Goal: Task Accomplishment & Management: Complete application form

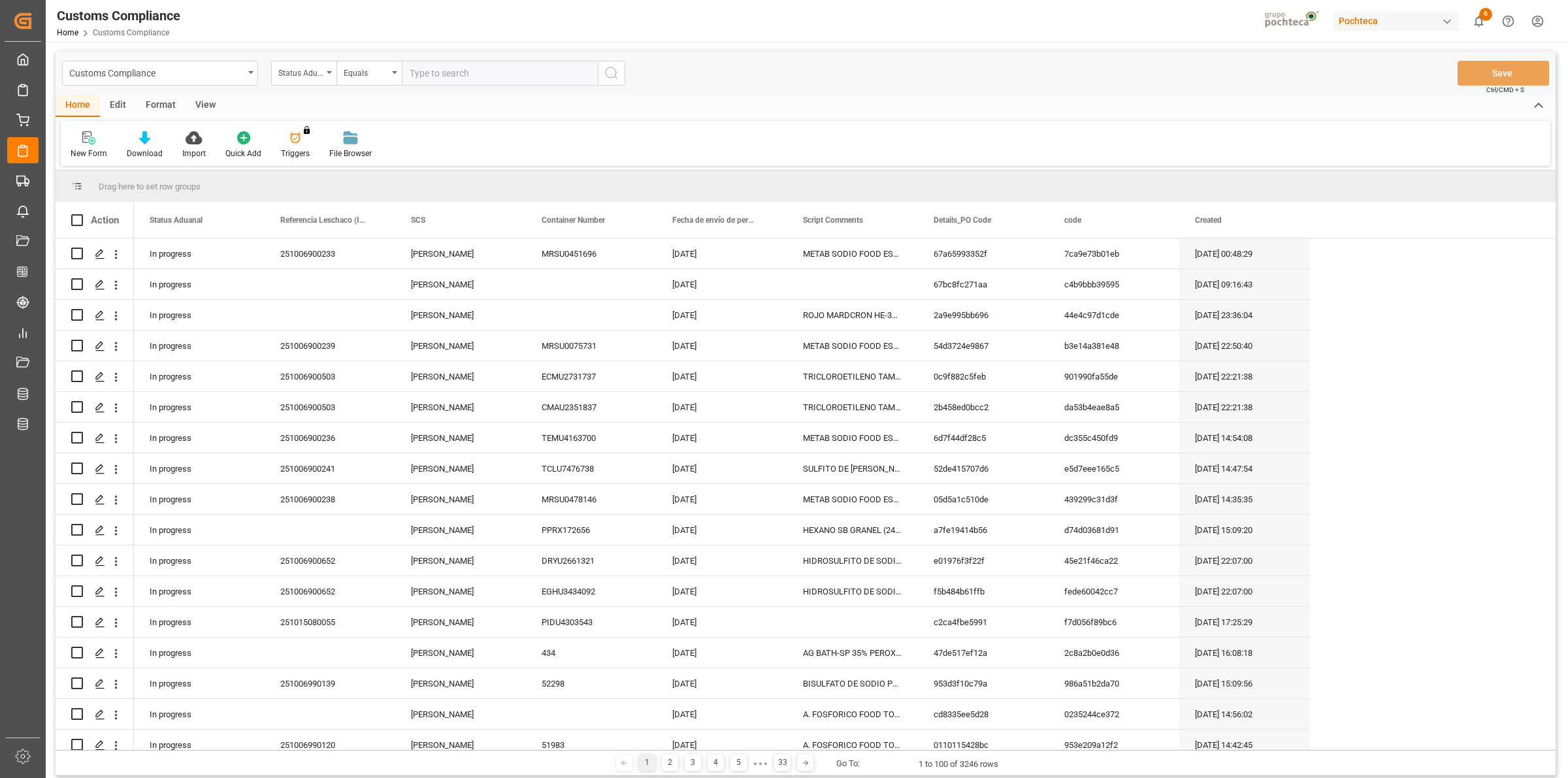
click at [209, 106] on div "View" at bounding box center [205, 105] width 39 height 22
click at [78, 150] on div "Default" at bounding box center [83, 153] width 25 height 11
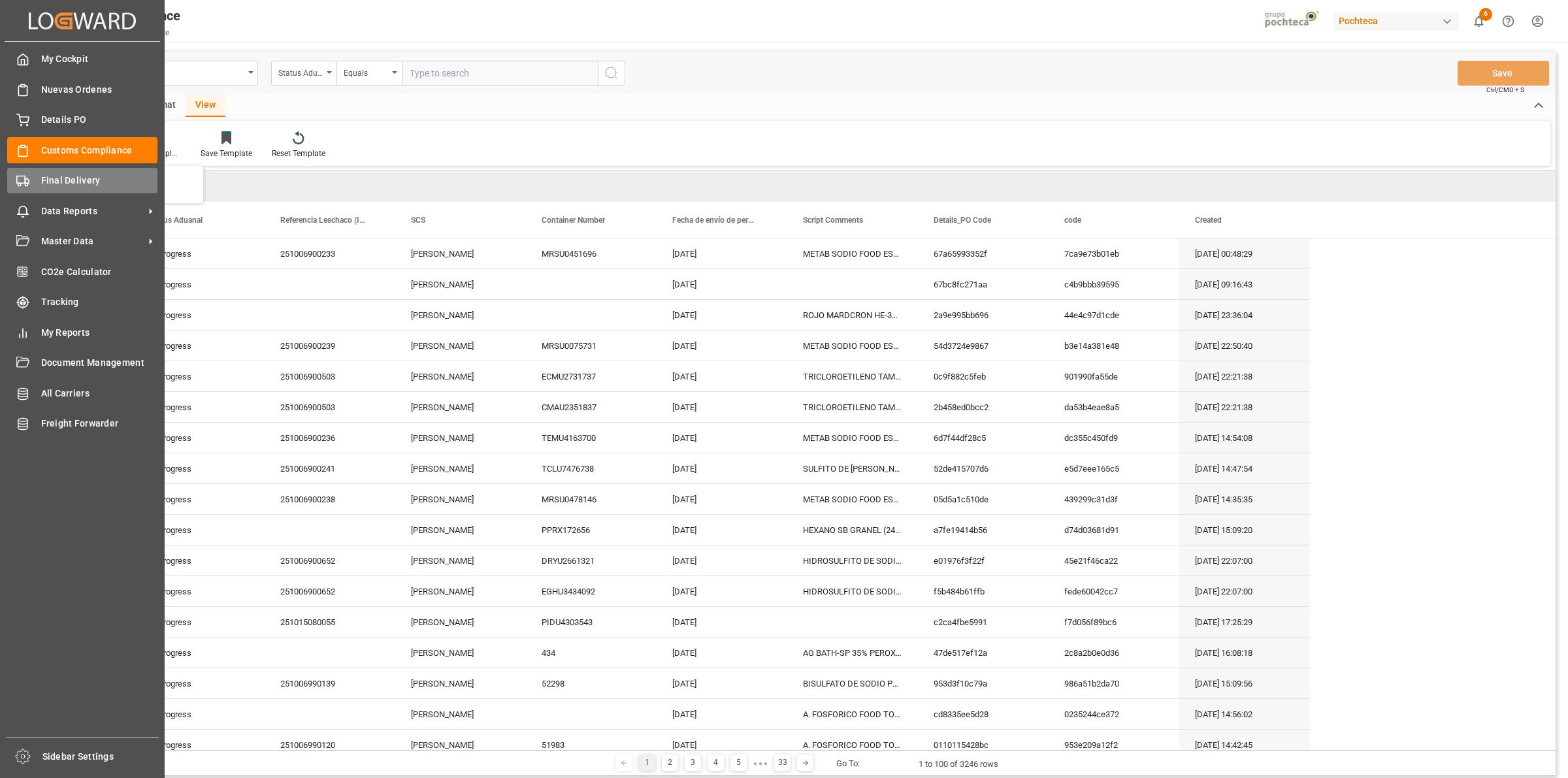
click at [24, 187] on div "Final Delivery Final Delivery" at bounding box center [82, 180] width 150 height 25
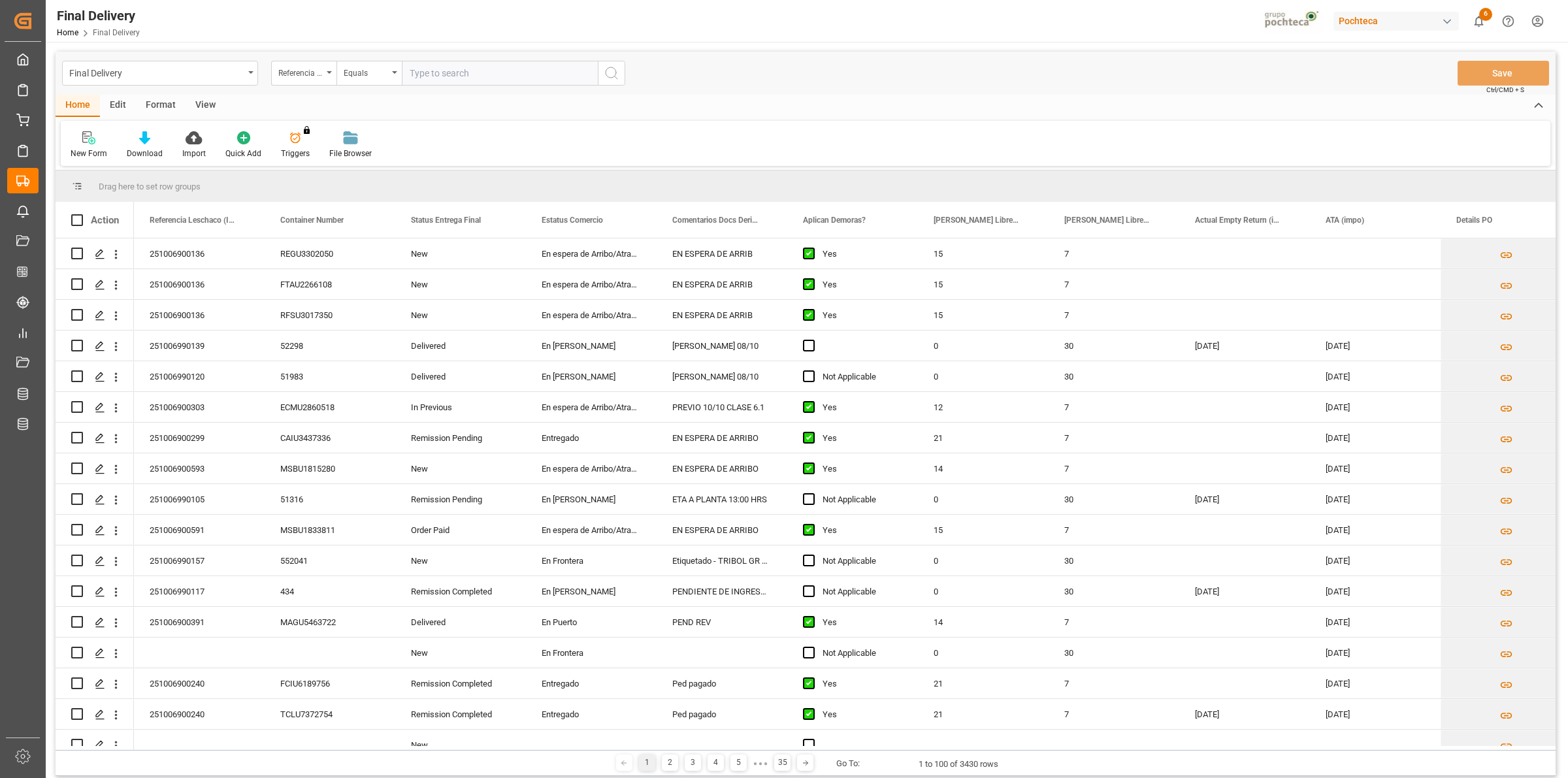
click at [210, 106] on div "View" at bounding box center [205, 105] width 39 height 22
click at [93, 140] on div at bounding box center [83, 138] width 25 height 14
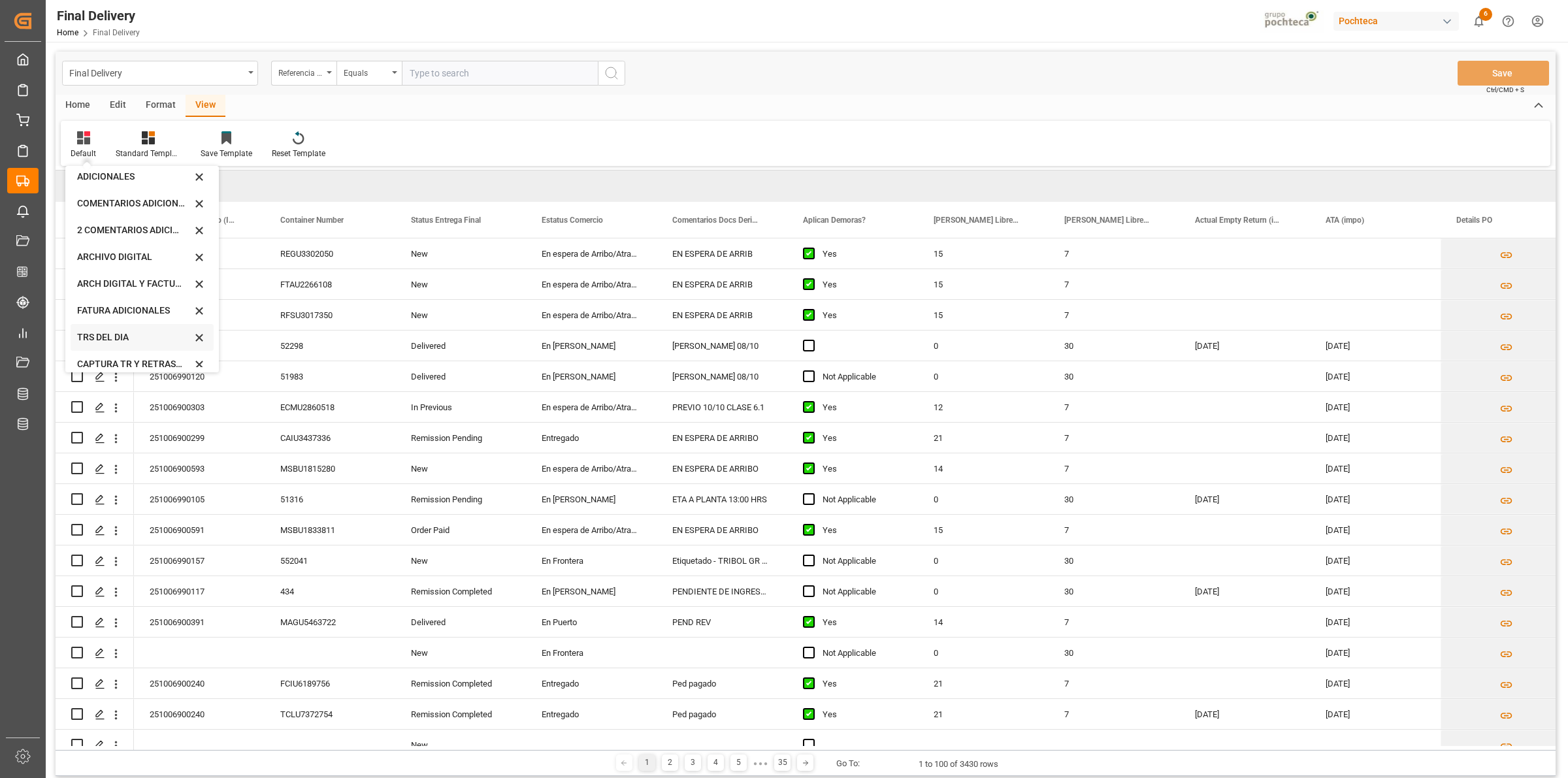
scroll to position [124, 0]
click at [125, 348] on div "CAPTURA TR Y RETRASO CON ENTREGA Y SUCURSAL" at bounding box center [134, 355] width 114 height 14
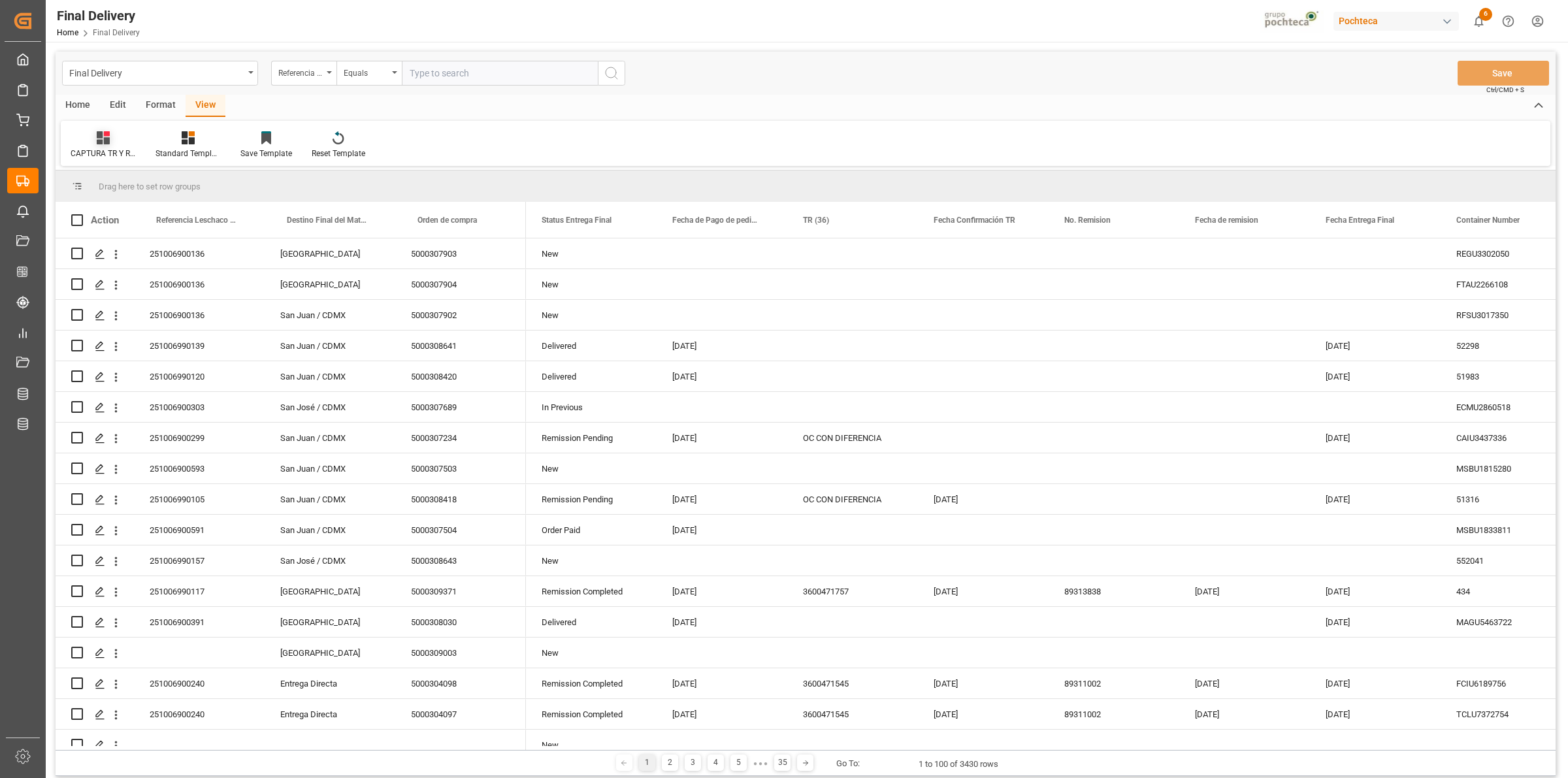
click at [103, 148] on div "CAPTURA TR Y RETRASO CON ENTREGA Y SUCURSAL" at bounding box center [103, 153] width 66 height 11
click at [162, 108] on div "Format" at bounding box center [160, 105] width 50 height 22
click at [140, 141] on div at bounding box center [150, 138] width 43 height 14
click at [143, 188] on div "DESTINO PARA REMI" at bounding box center [181, 185] width 86 height 14
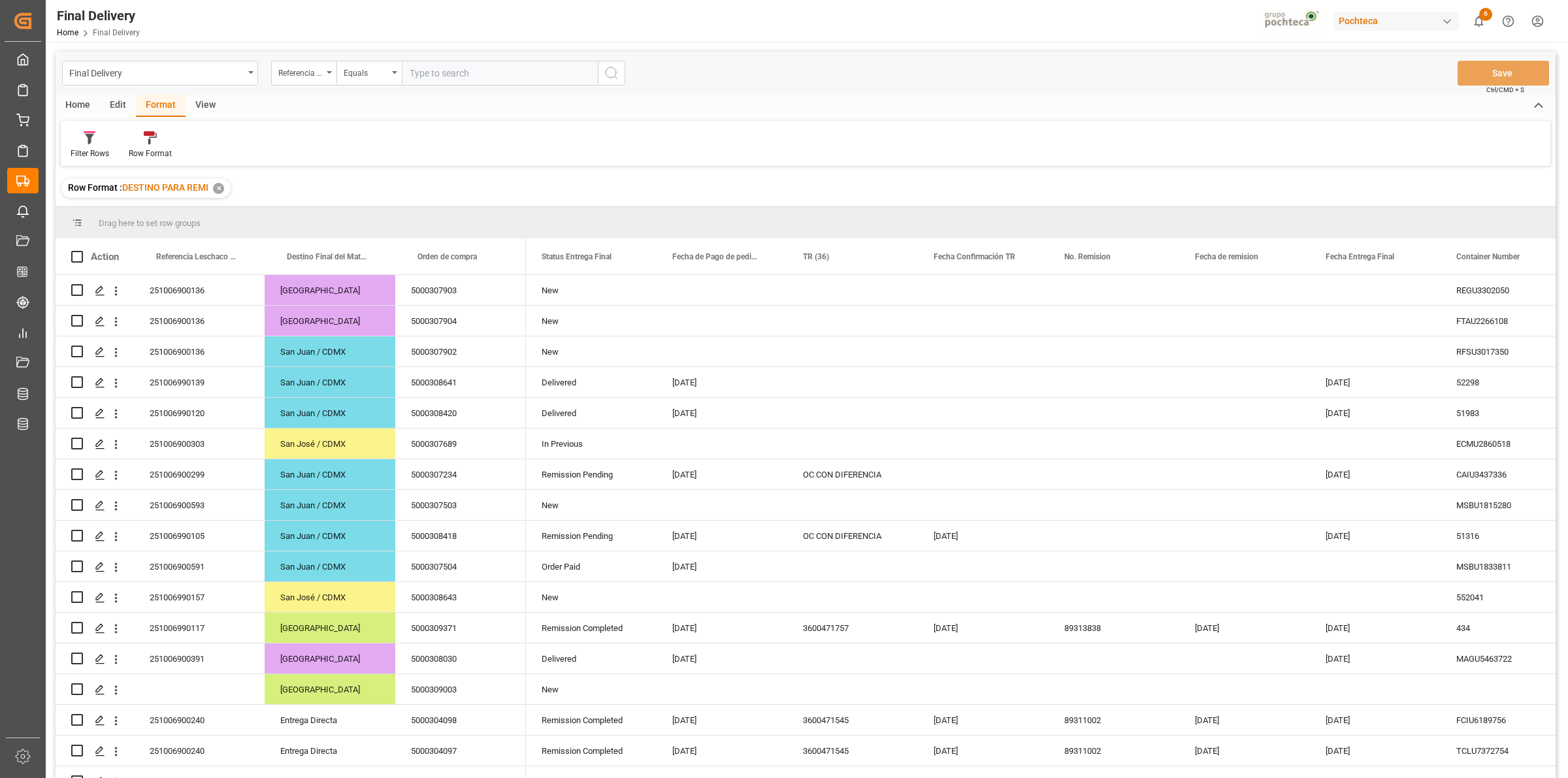
click at [475, 184] on div "Row Format : DESTINO PARA REMI ✕" at bounding box center [805, 188] width 1501 height 37
click at [841, 539] on div "OC CON DIFERENCIA" at bounding box center [852, 535] width 131 height 30
click at [1482, 77] on button "Save" at bounding box center [1503, 73] width 91 height 25
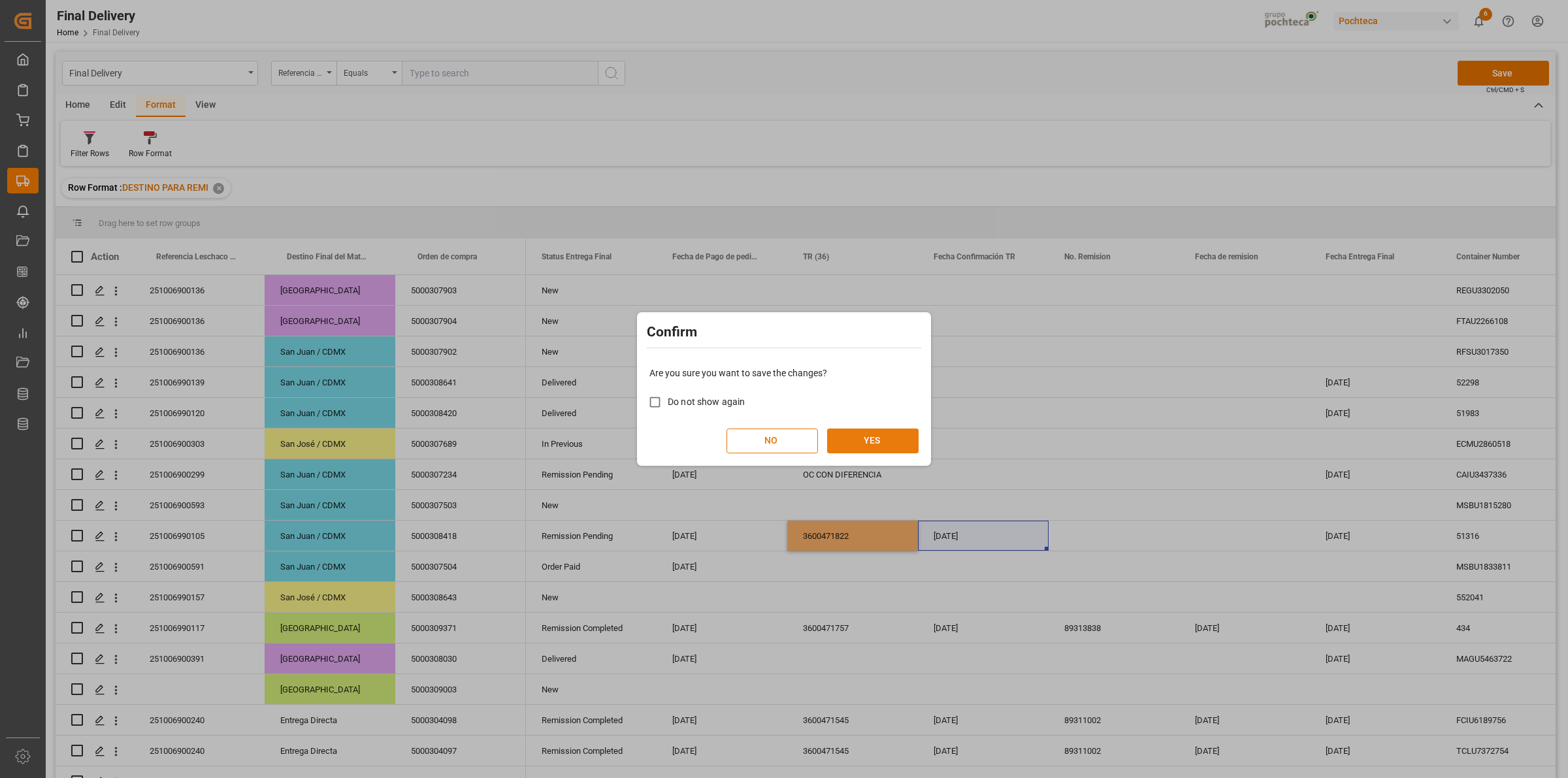
click at [866, 448] on button "YES" at bounding box center [873, 441] width 91 height 25
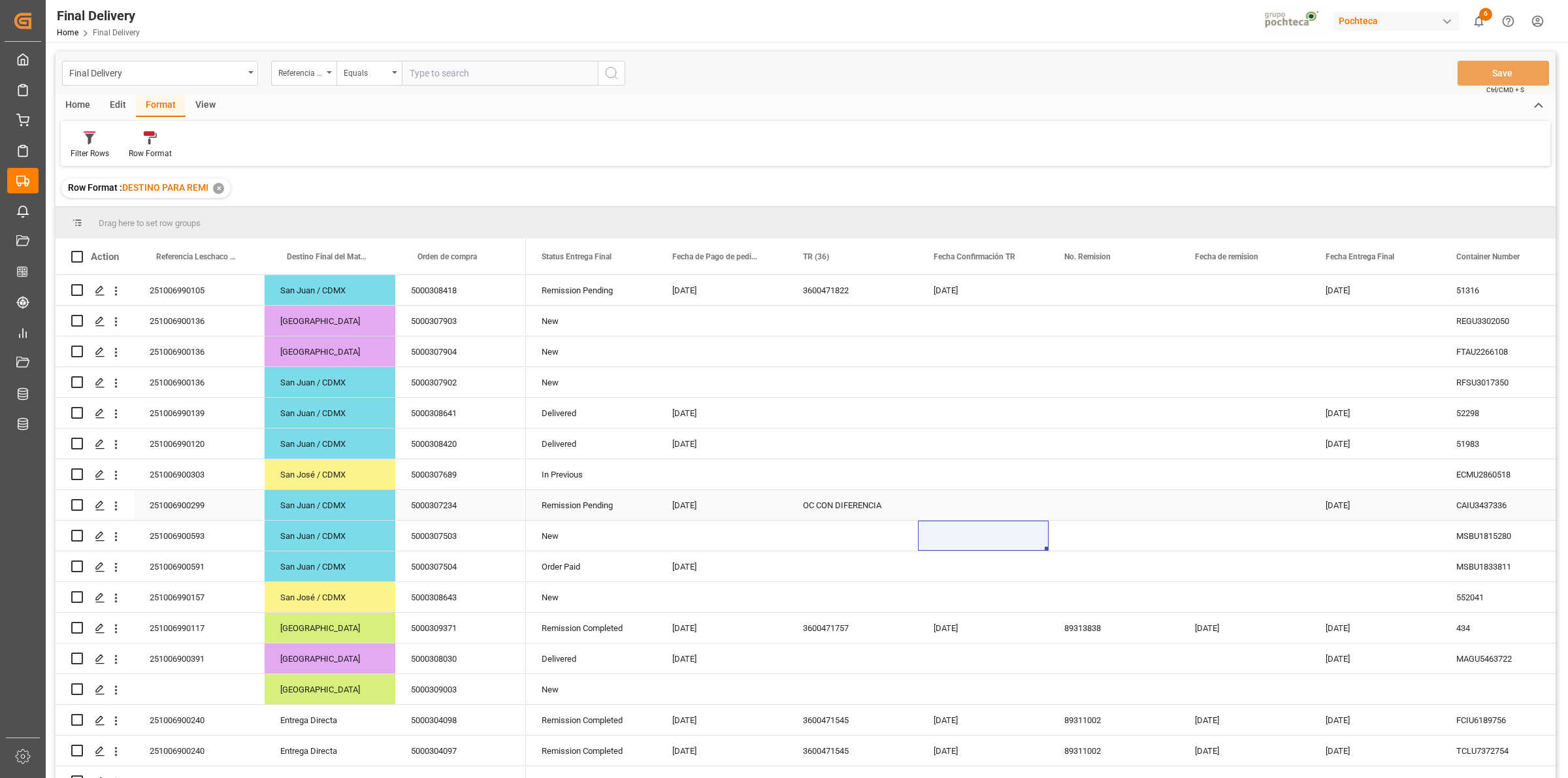
click at [838, 502] on div "OC CON DIFERENCIA" at bounding box center [852, 505] width 131 height 30
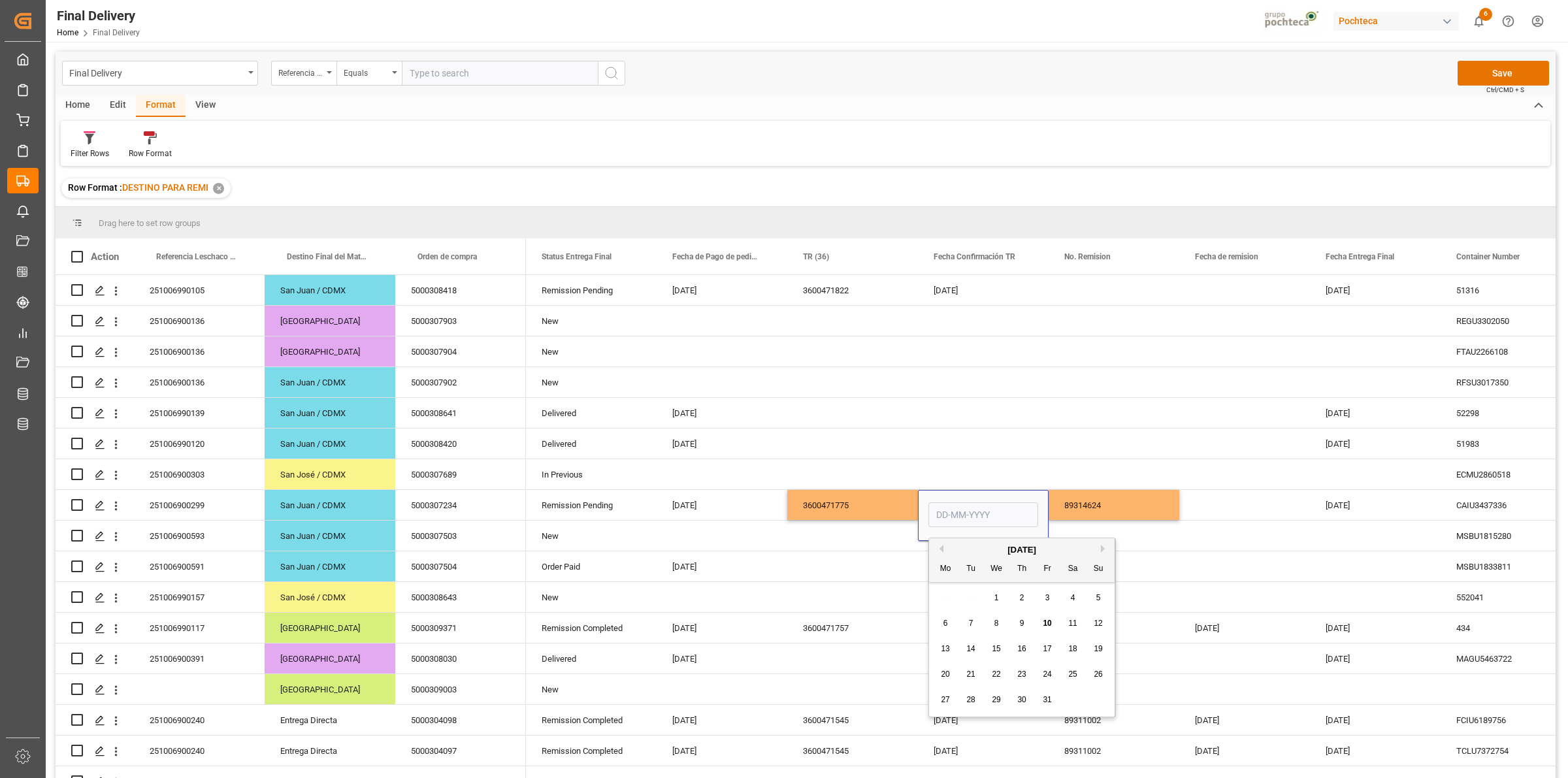
drag, startPoint x: 1020, startPoint y: 626, endPoint x: 1030, endPoint y: 612, distance: 17.2
click at [1021, 626] on span "9" at bounding box center [1022, 623] width 4 height 9
type input "[DATE]"
click at [1077, 511] on div "89314624" at bounding box center [1114, 505] width 131 height 30
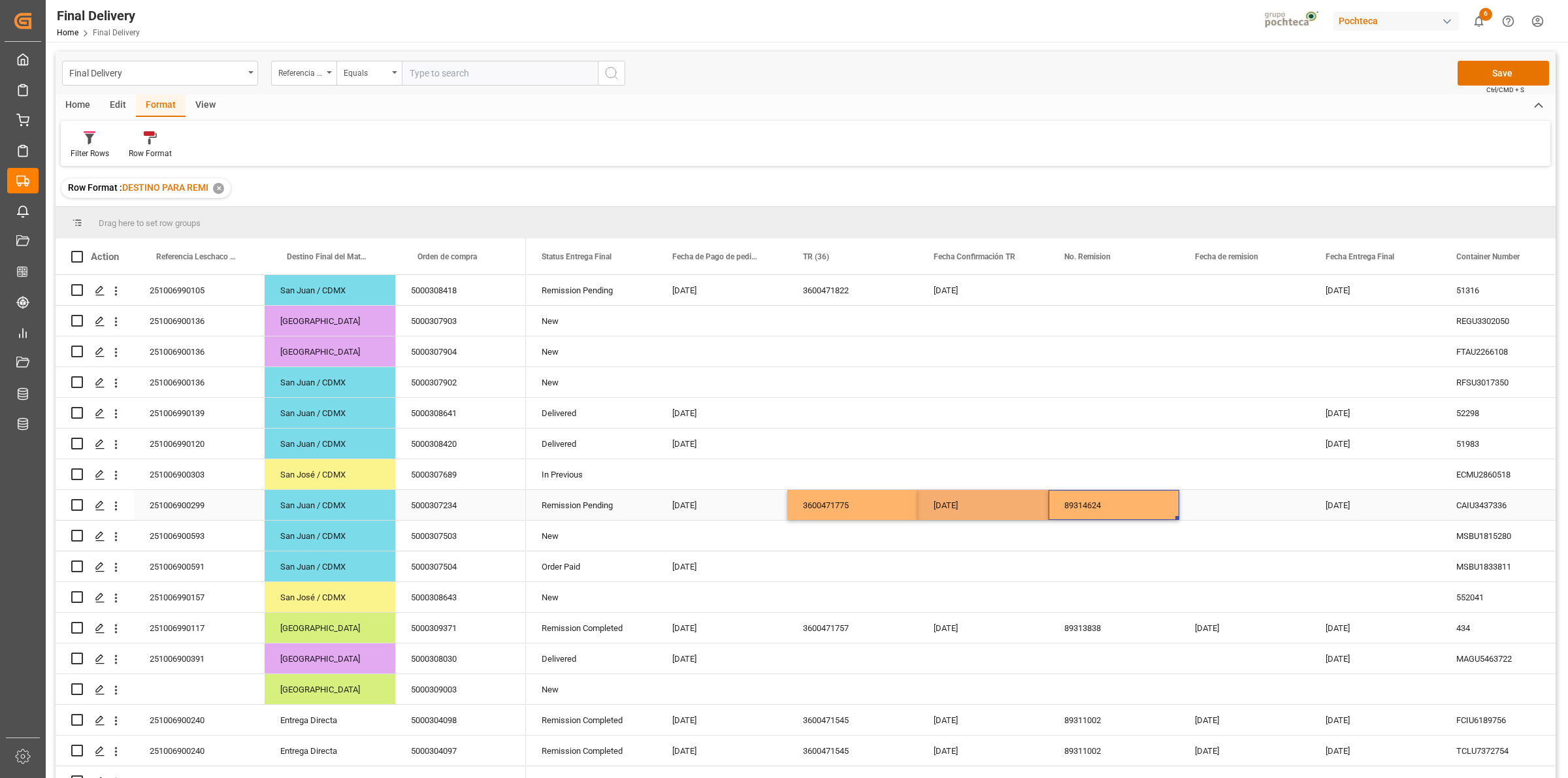
click at [988, 510] on div "[DATE]" at bounding box center [983, 505] width 131 height 30
click at [1224, 506] on div "Press SPACE to select this row." at bounding box center [1245, 505] width 131 height 30
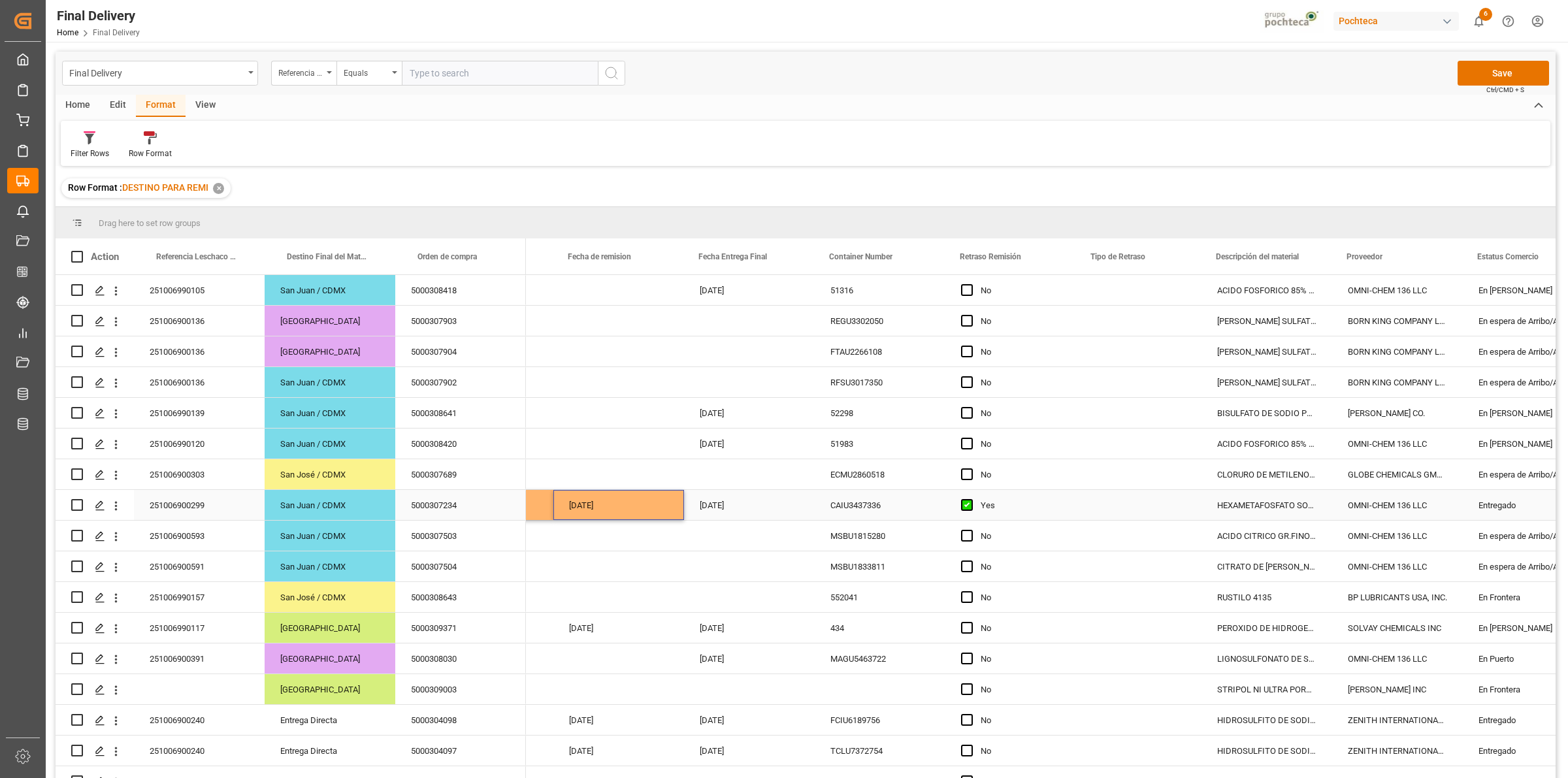
scroll to position [0, 628]
click at [1096, 506] on div "Press SPACE to select this row." at bounding box center [1137, 505] width 125 height 30
click at [1096, 506] on input "Press SPACE to select this row." at bounding box center [1137, 513] width 104 height 25
type input "O"
click at [1132, 551] on div "DIFERENCIAS EN OC VS FACTURA" at bounding box center [1157, 550] width 143 height 46
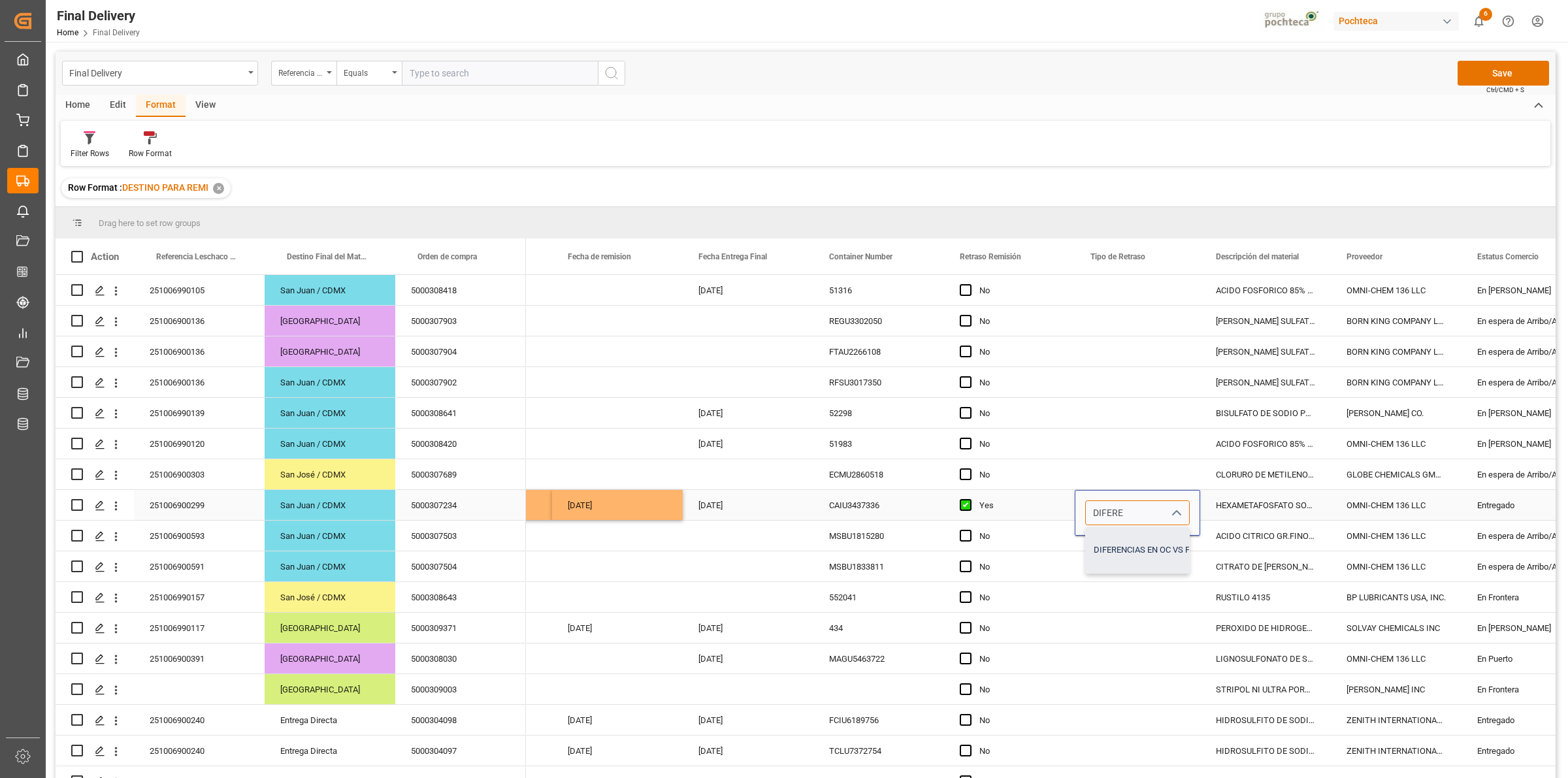
type input "DIFERENCIAS EN OC VS FACTURA"
click at [1125, 474] on div "Press SPACE to select this row." at bounding box center [1137, 474] width 125 height 30
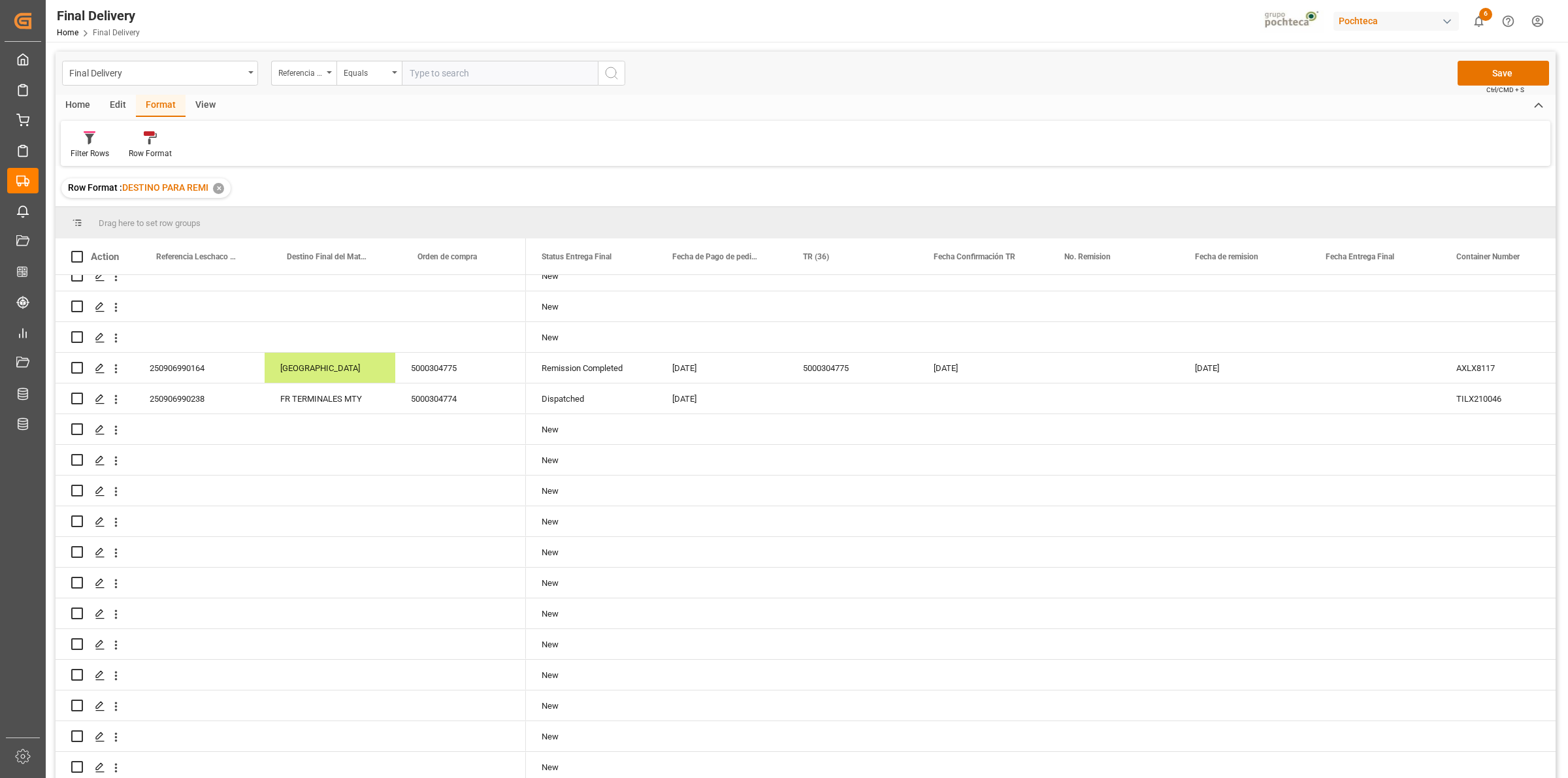
scroll to position [2295, 0]
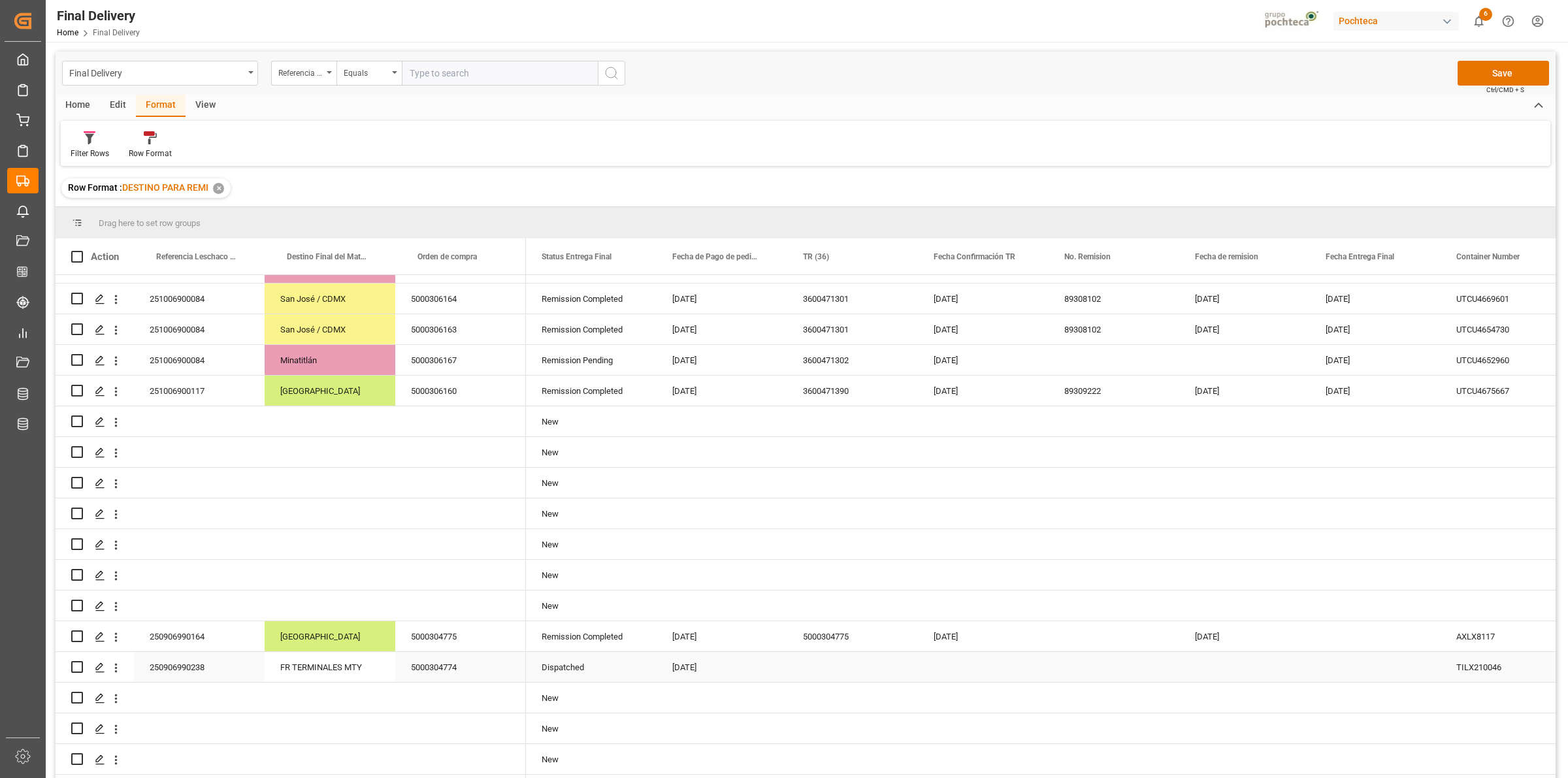
click at [821, 671] on div "Press SPACE to select this row." at bounding box center [852, 667] width 131 height 30
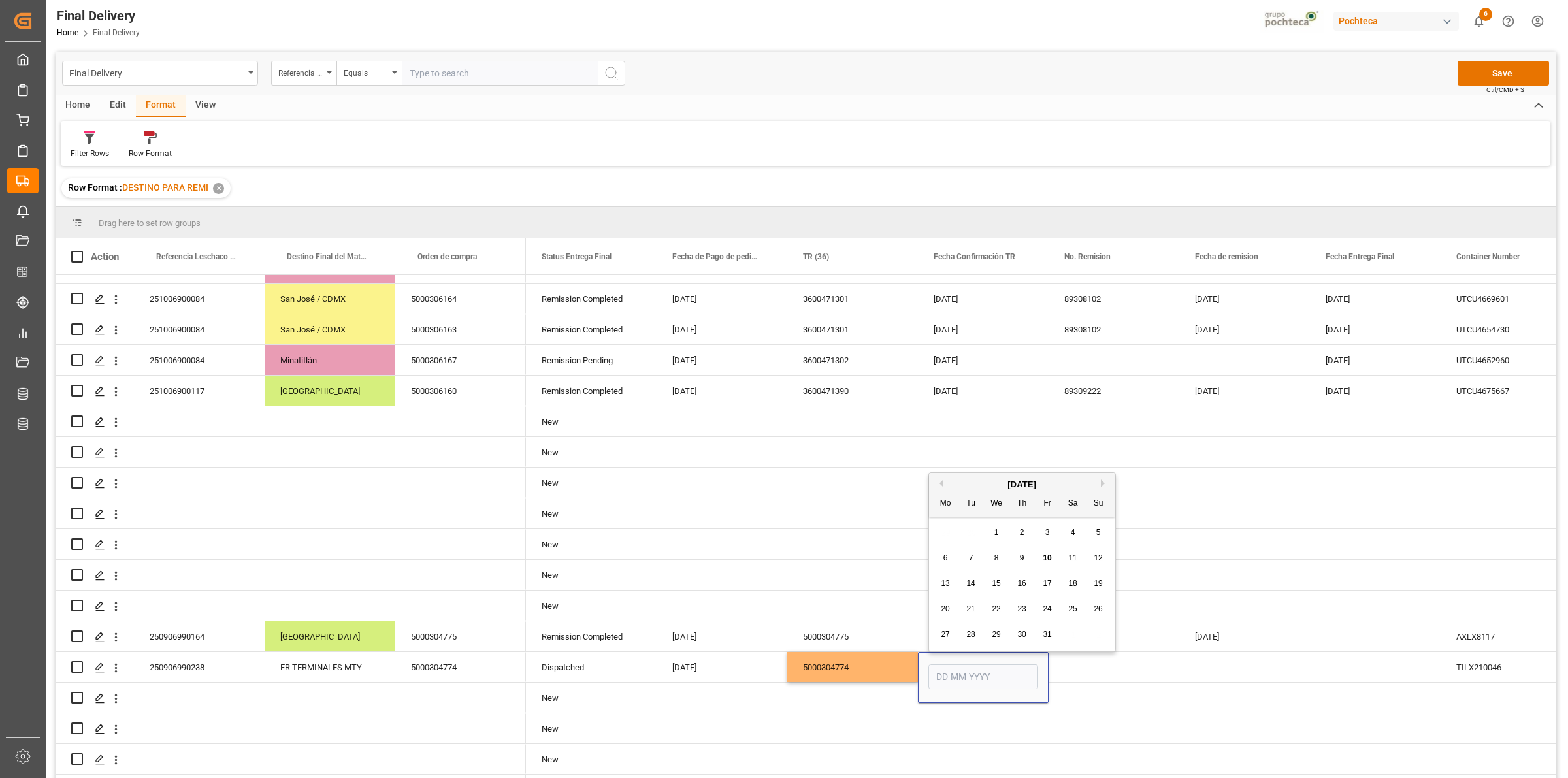
click at [1018, 561] on div "9" at bounding box center [1022, 559] width 17 height 16
type input "[DATE]"
click at [1077, 676] on div "Press SPACE to select this row." at bounding box center [1114, 667] width 131 height 30
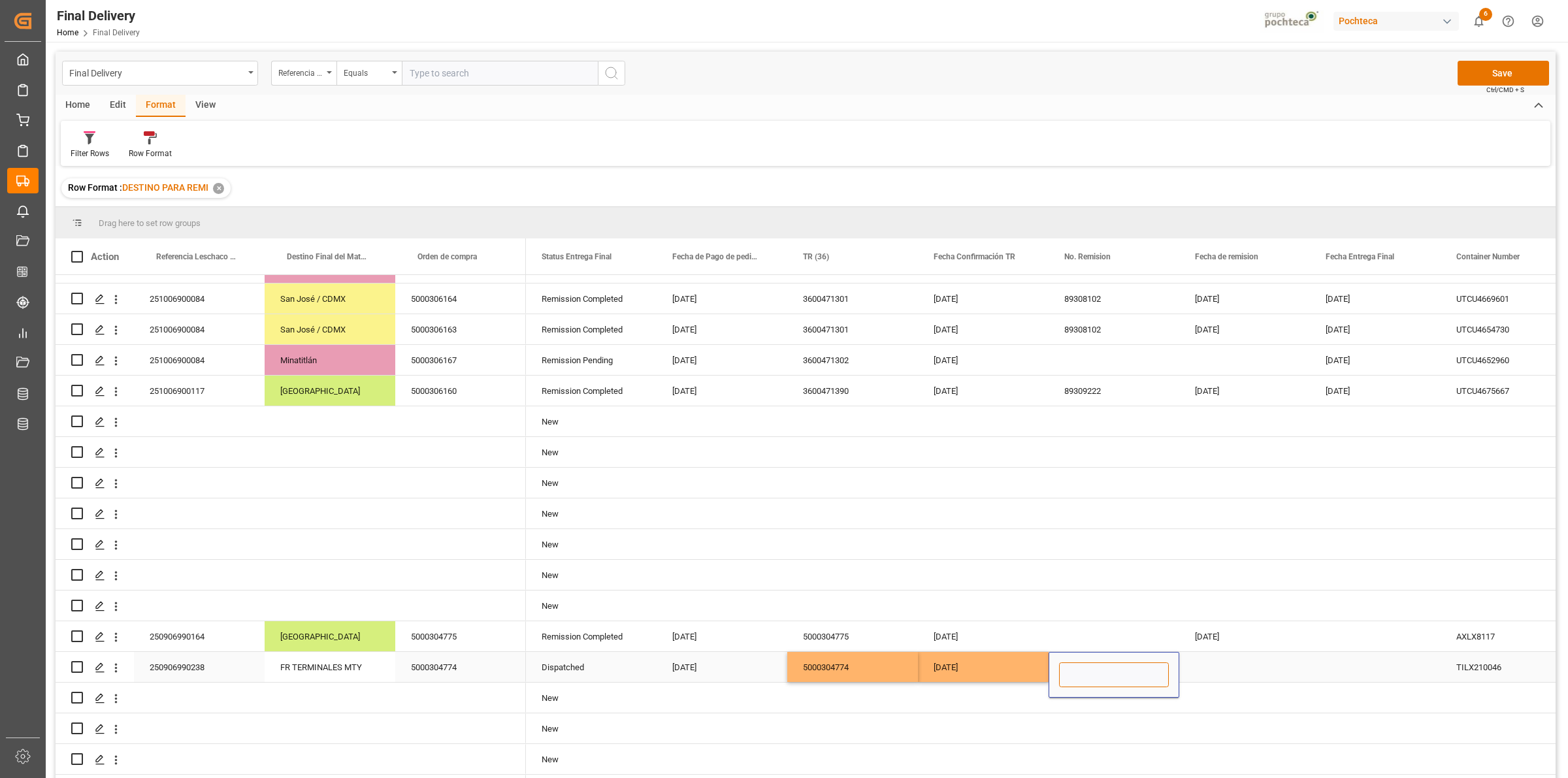
click at [1082, 671] on input "Press SPACE to select this row." at bounding box center [1114, 675] width 110 height 25
type input "NA"
click at [1007, 673] on div "[DATE]" at bounding box center [983, 667] width 131 height 30
click at [1226, 673] on div "Press SPACE to select this row." at bounding box center [1245, 667] width 131 height 30
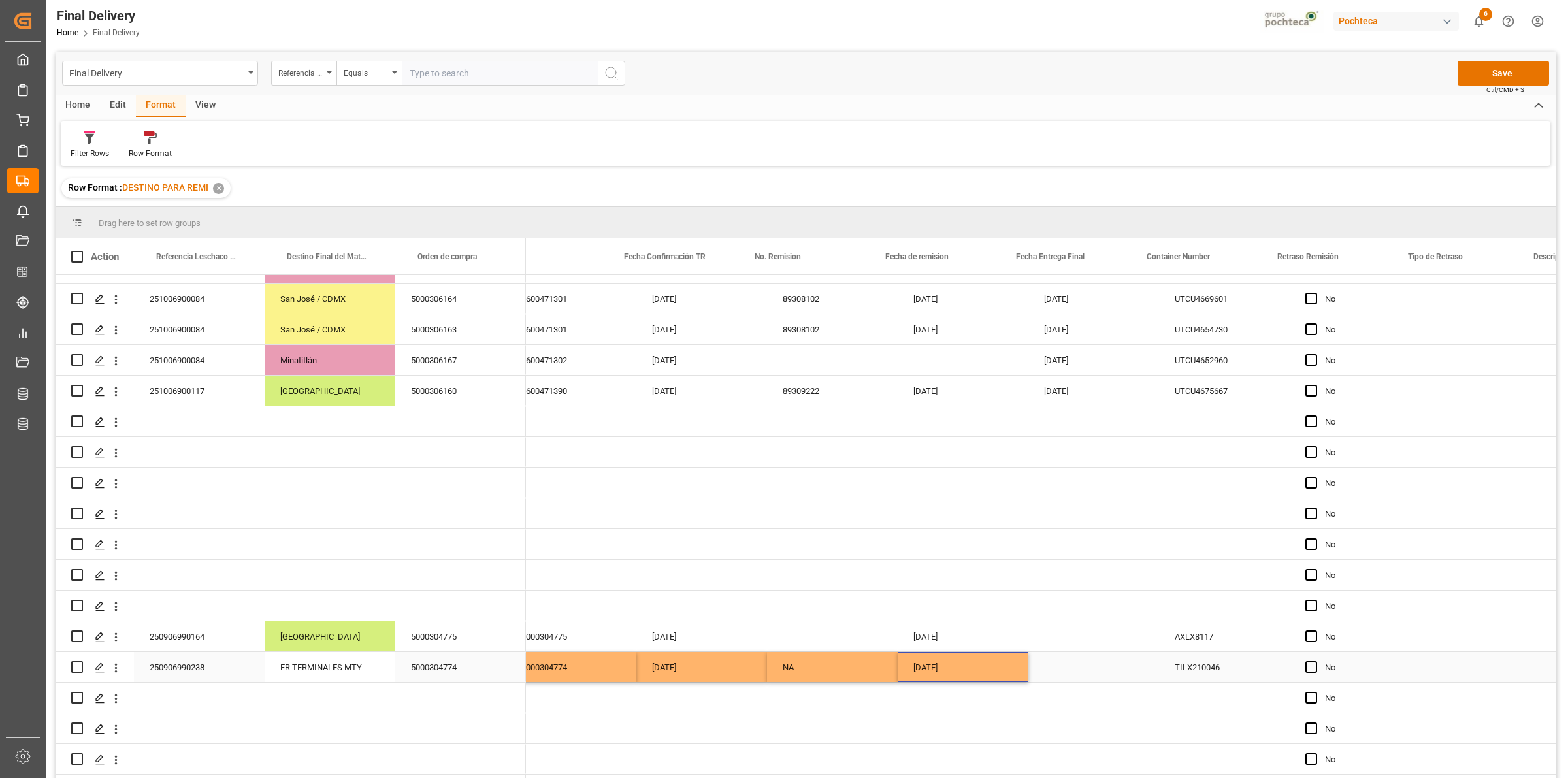
scroll to position [0, 310]
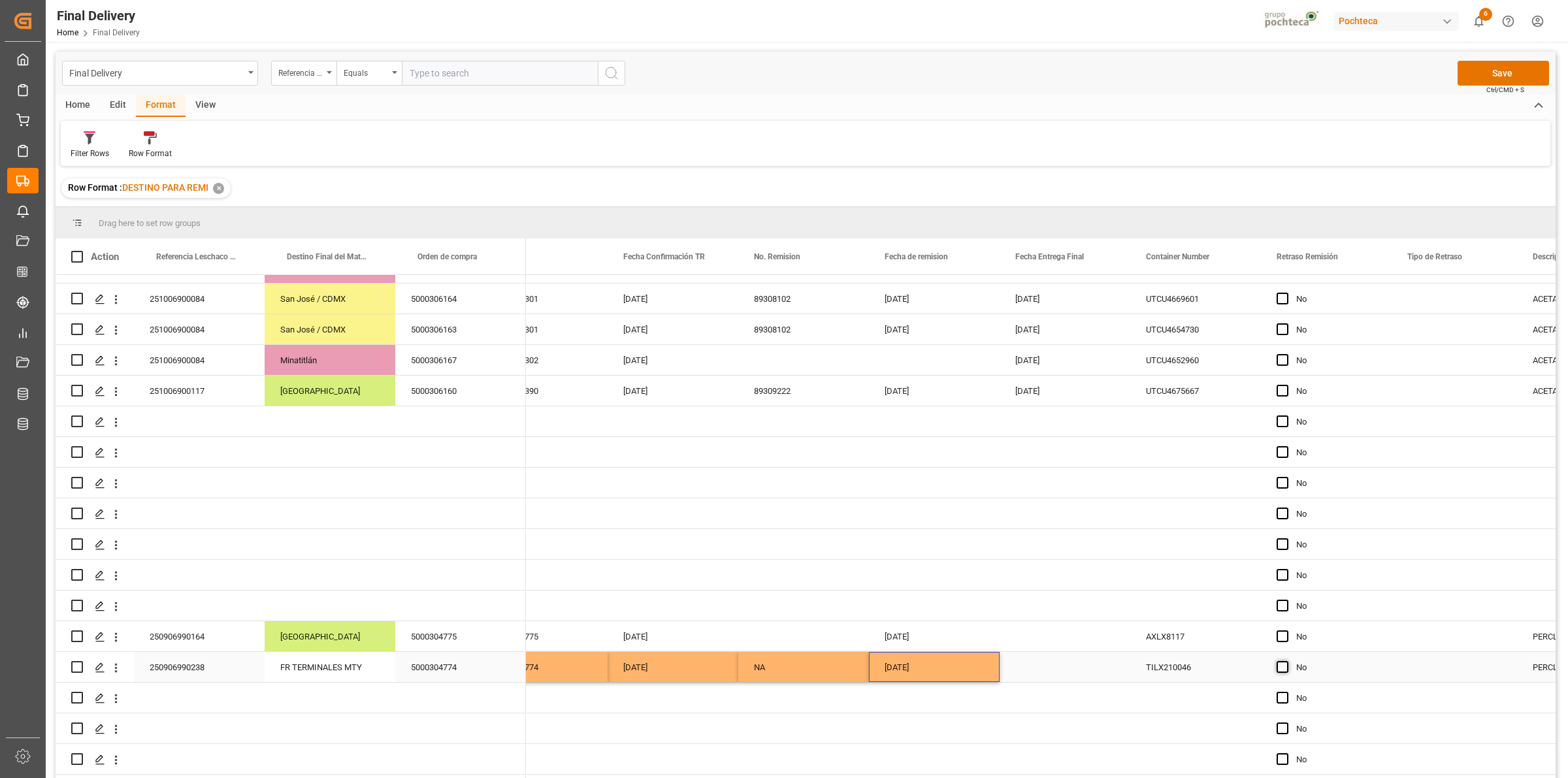
click at [1285, 665] on span "Press SPACE to select this row." at bounding box center [1282, 667] width 11 height 11
click at [1287, 661] on input "Press SPACE to select this row." at bounding box center [1287, 661] width 0 height 0
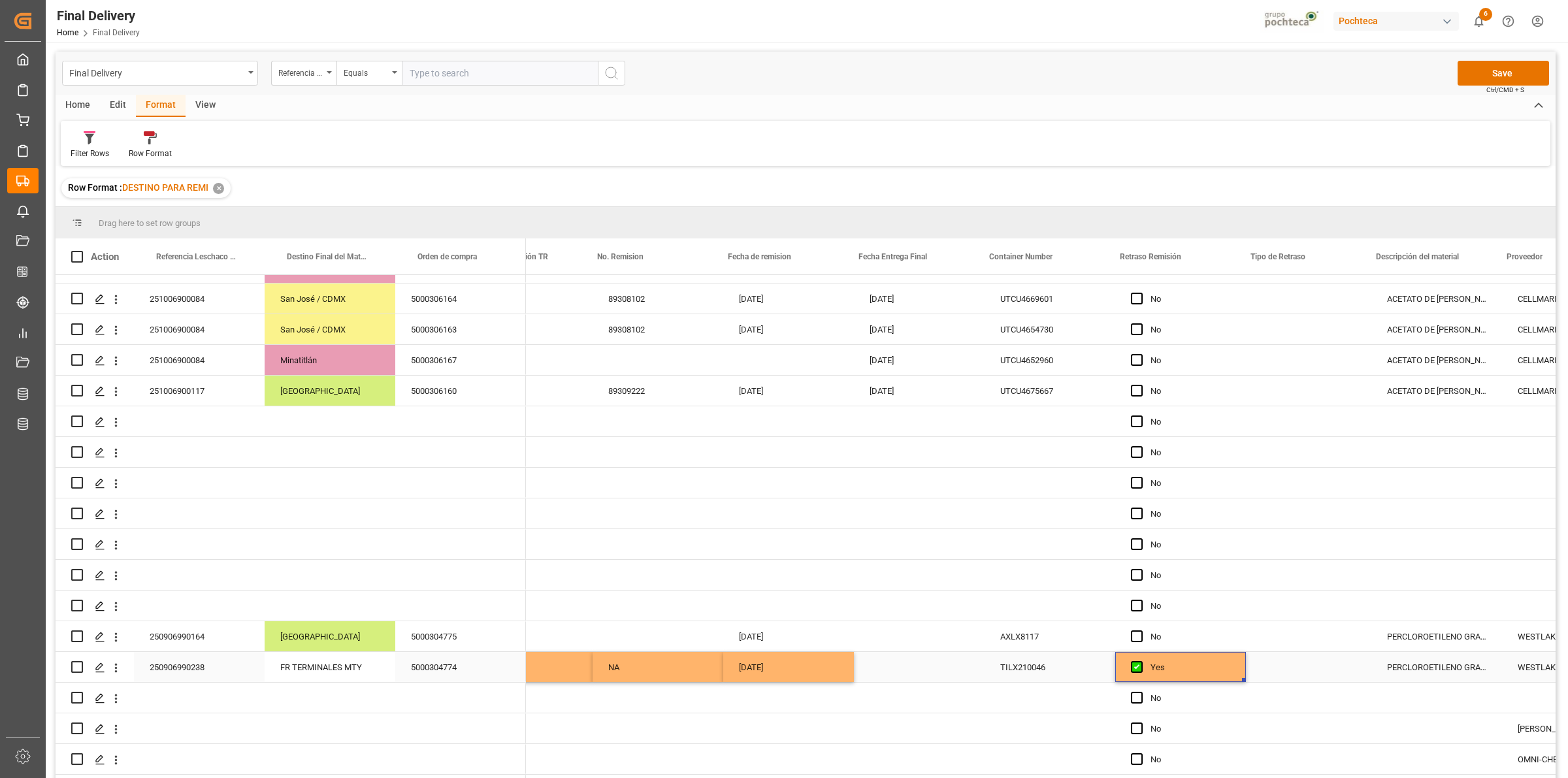
scroll to position [0, 500]
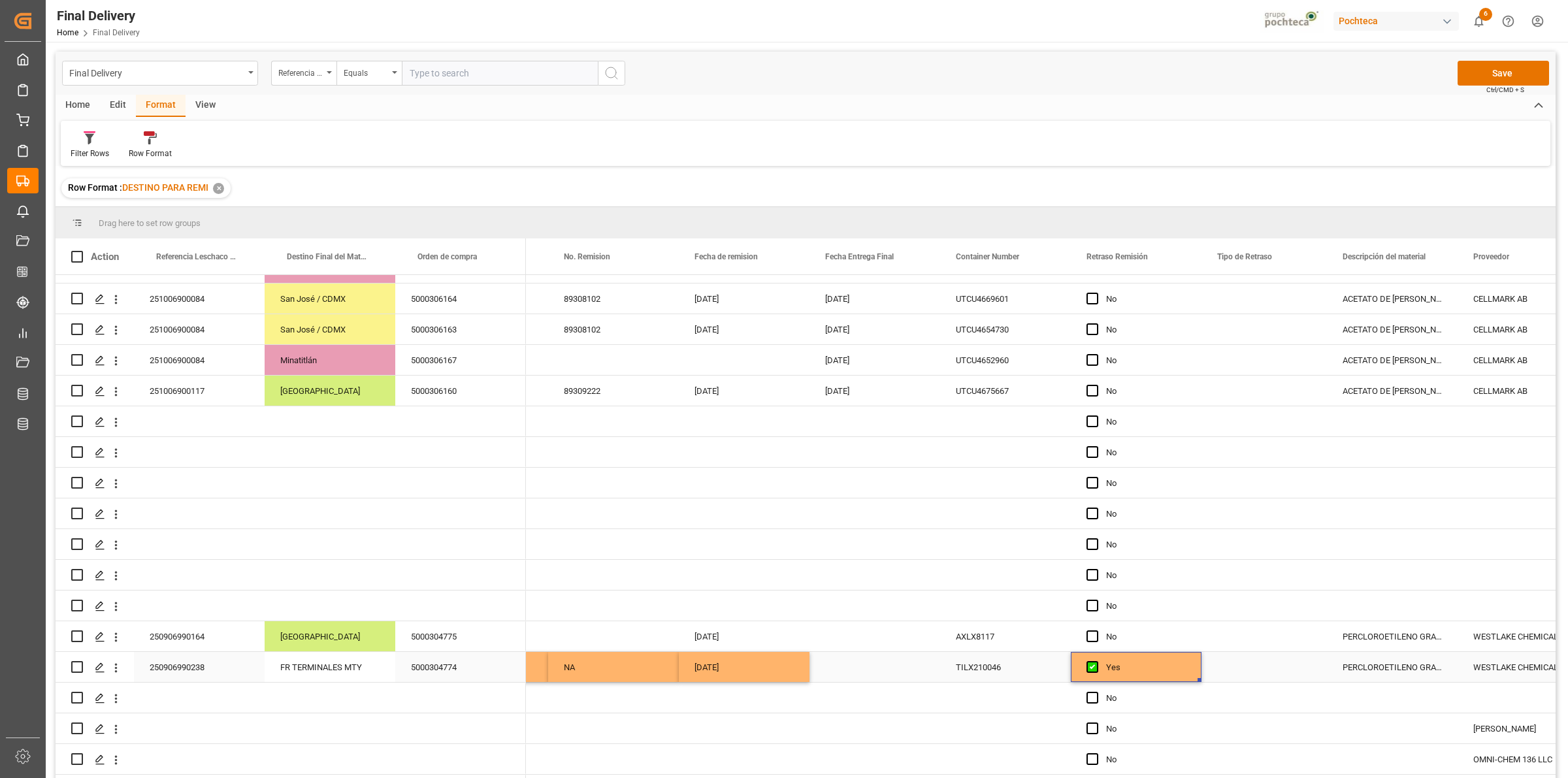
click at [1295, 668] on div "Press SPACE to select this row." at bounding box center [1264, 667] width 125 height 30
click at [1284, 670] on input "Press SPACE to select this row." at bounding box center [1264, 675] width 104 height 25
click at [1309, 670] on icon "open menu" at bounding box center [1303, 675] width 16 height 16
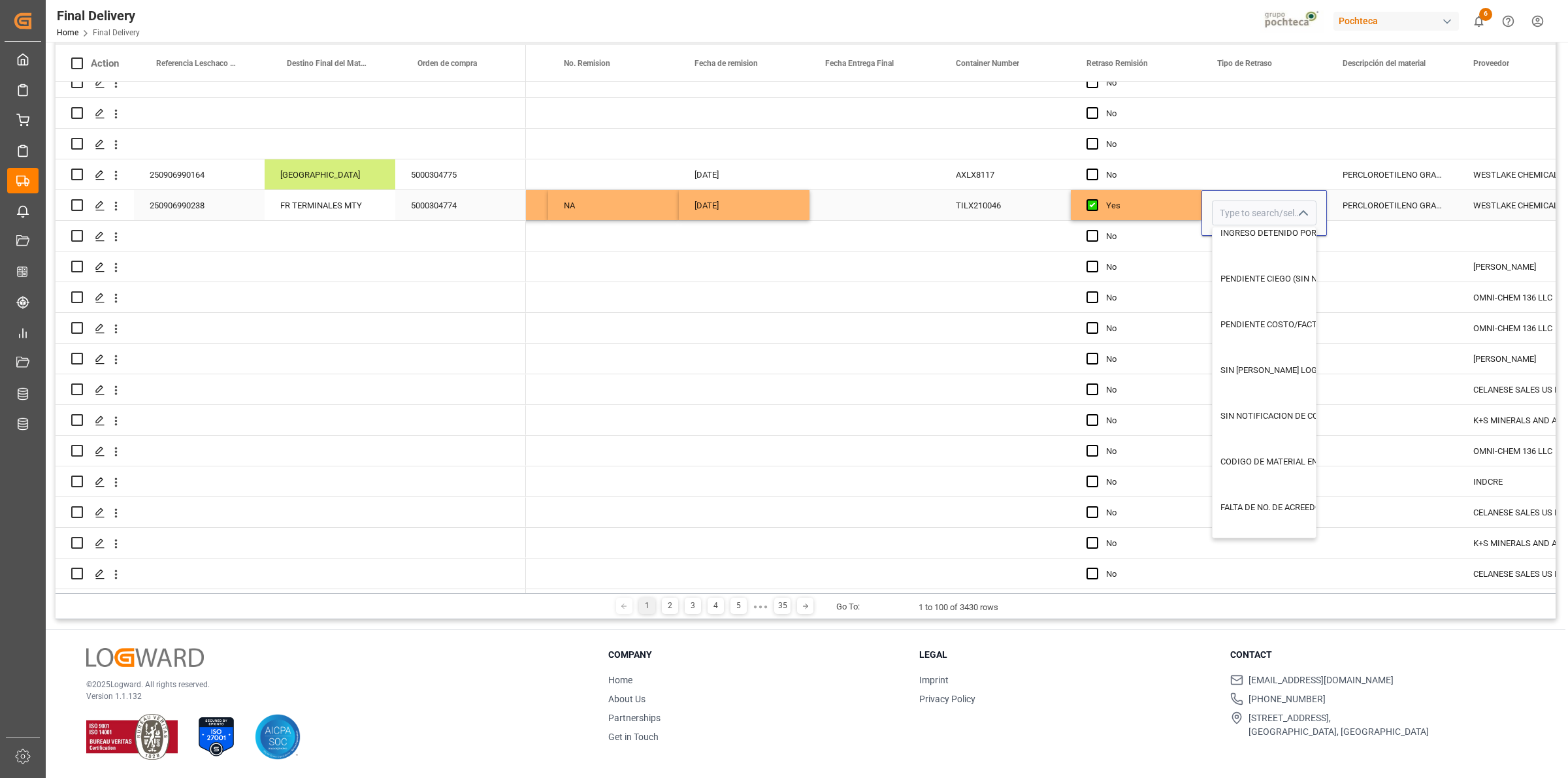
scroll to position [0, 0]
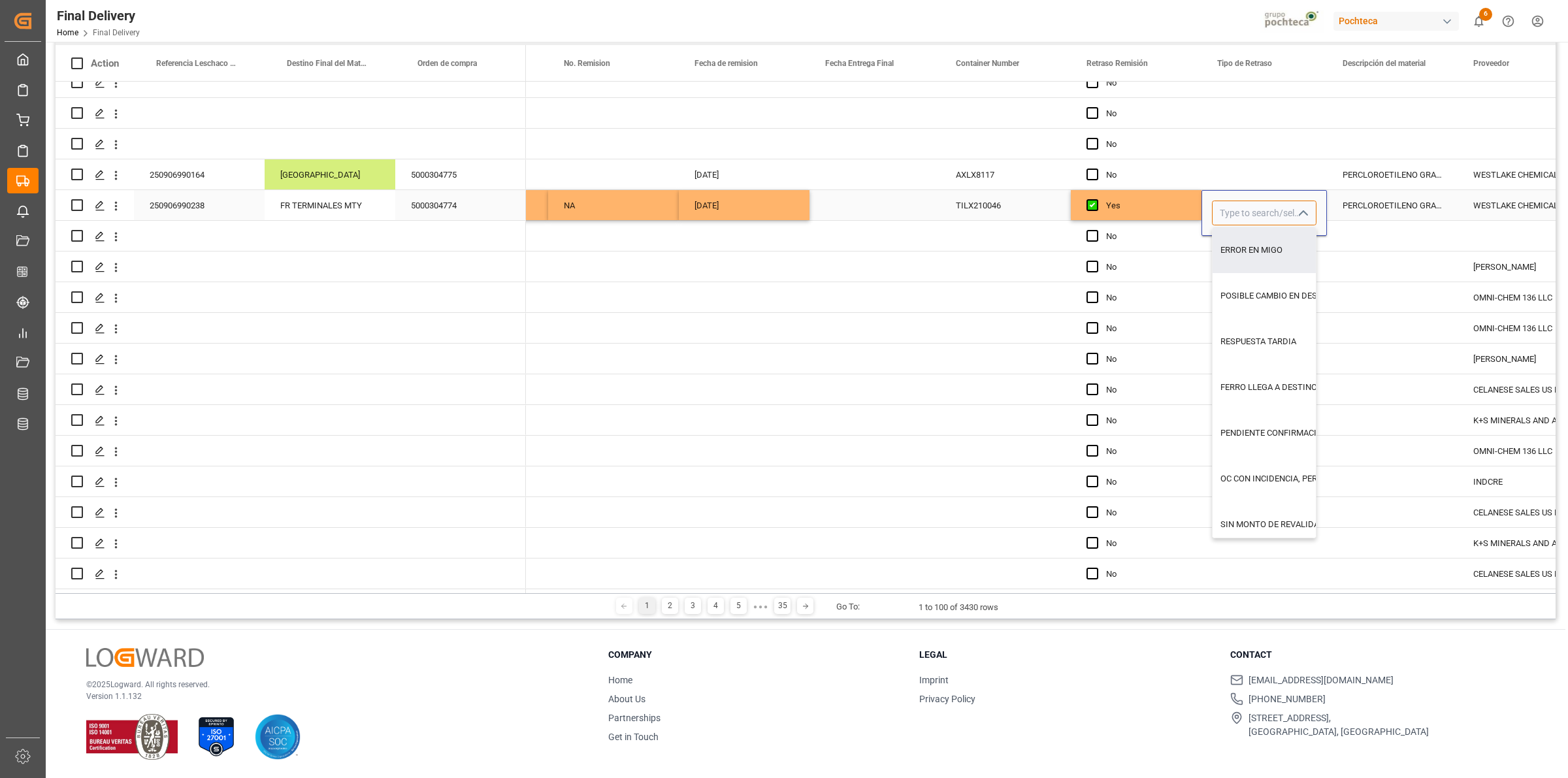
click at [1252, 209] on input "Press SPACE to select this row." at bounding box center [1264, 213] width 104 height 25
click at [1256, 240] on div "DIFERENCIAS EN OC VS FACTURA" at bounding box center [1284, 250] width 143 height 46
type input "DIFERENCIAS EN OC VS FACTURA"
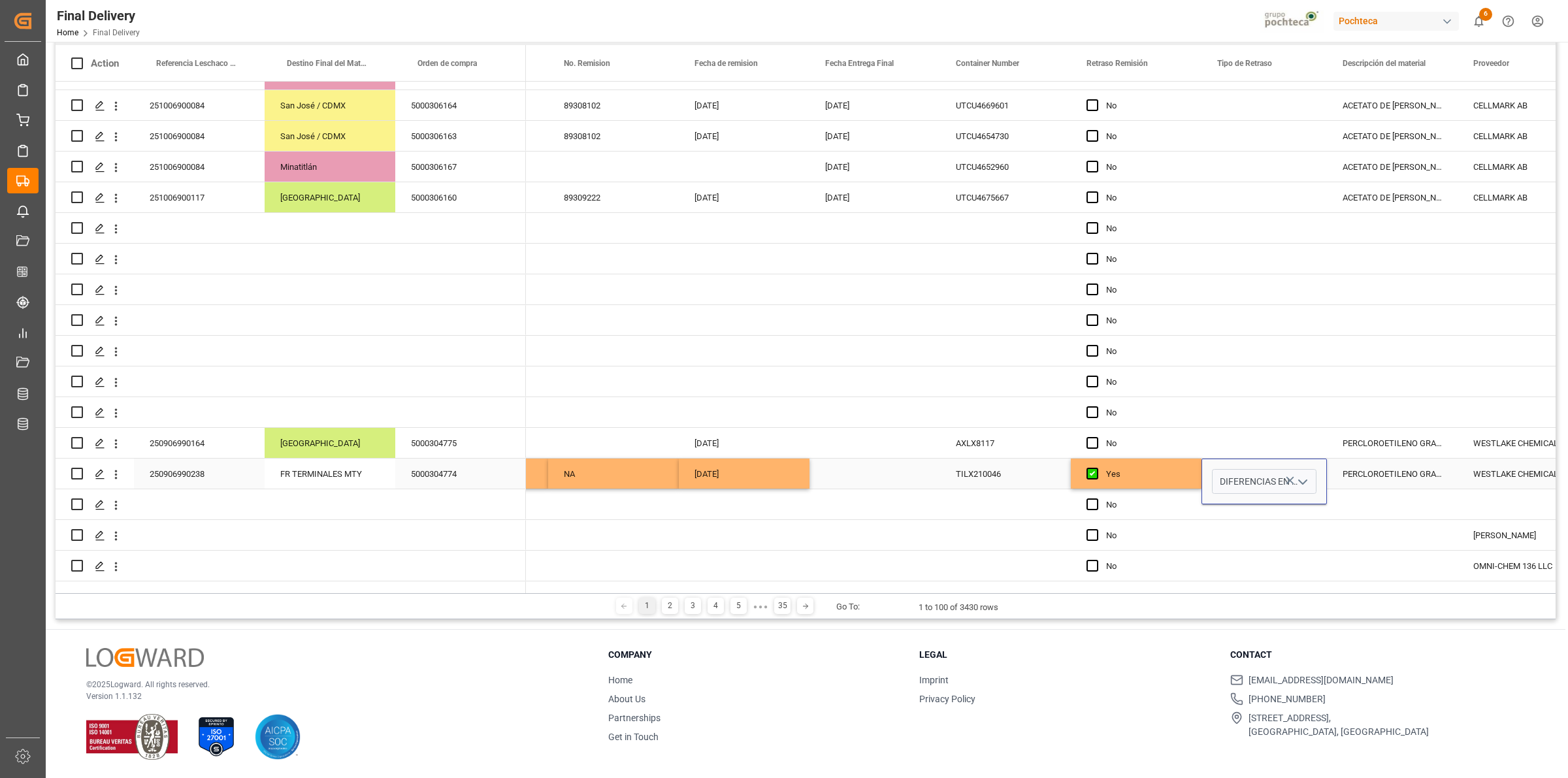
click at [1233, 327] on div "Press SPACE to select this row." at bounding box center [1264, 320] width 125 height 30
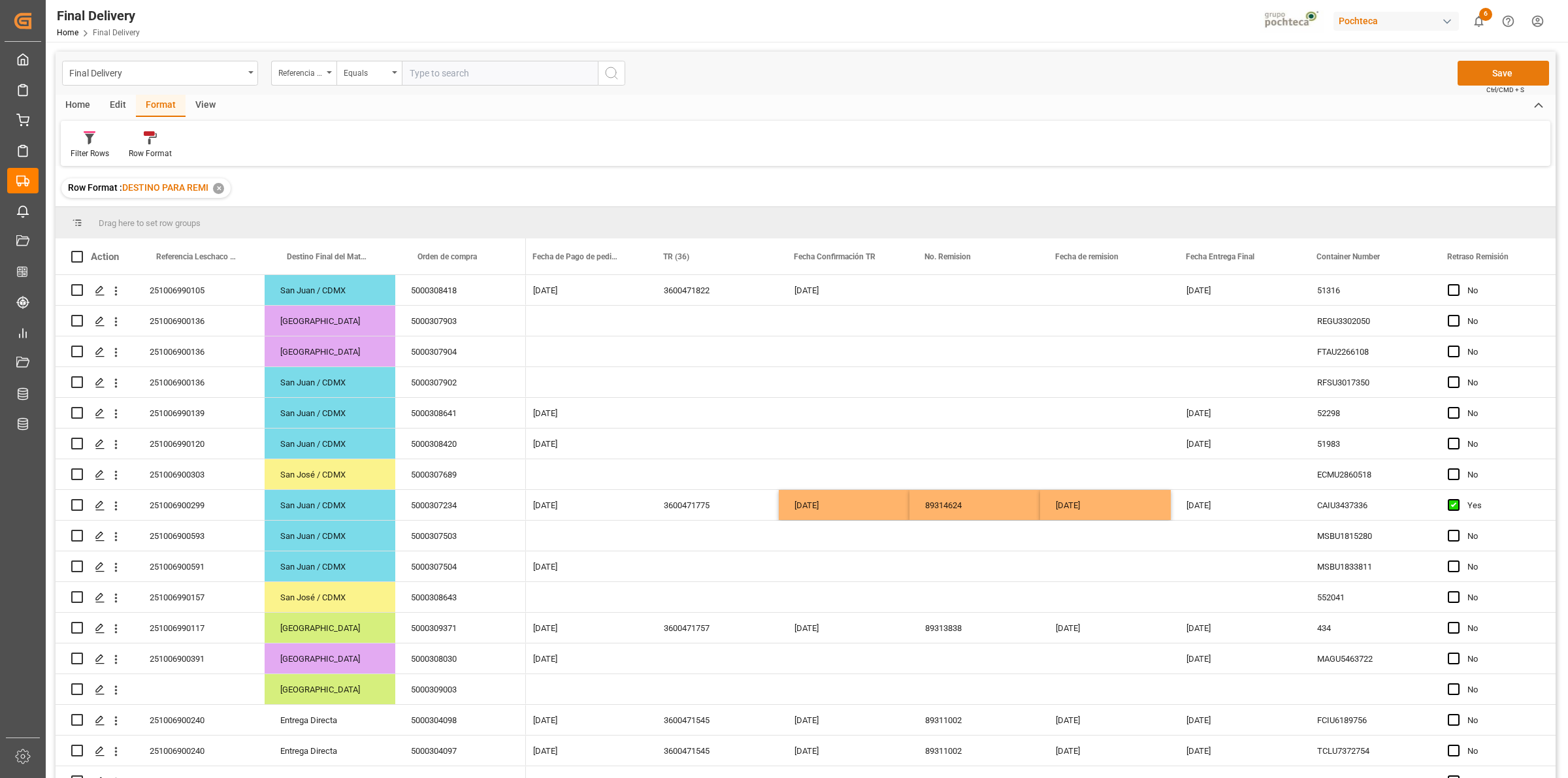
click at [1471, 80] on button "Save" at bounding box center [1503, 73] width 91 height 25
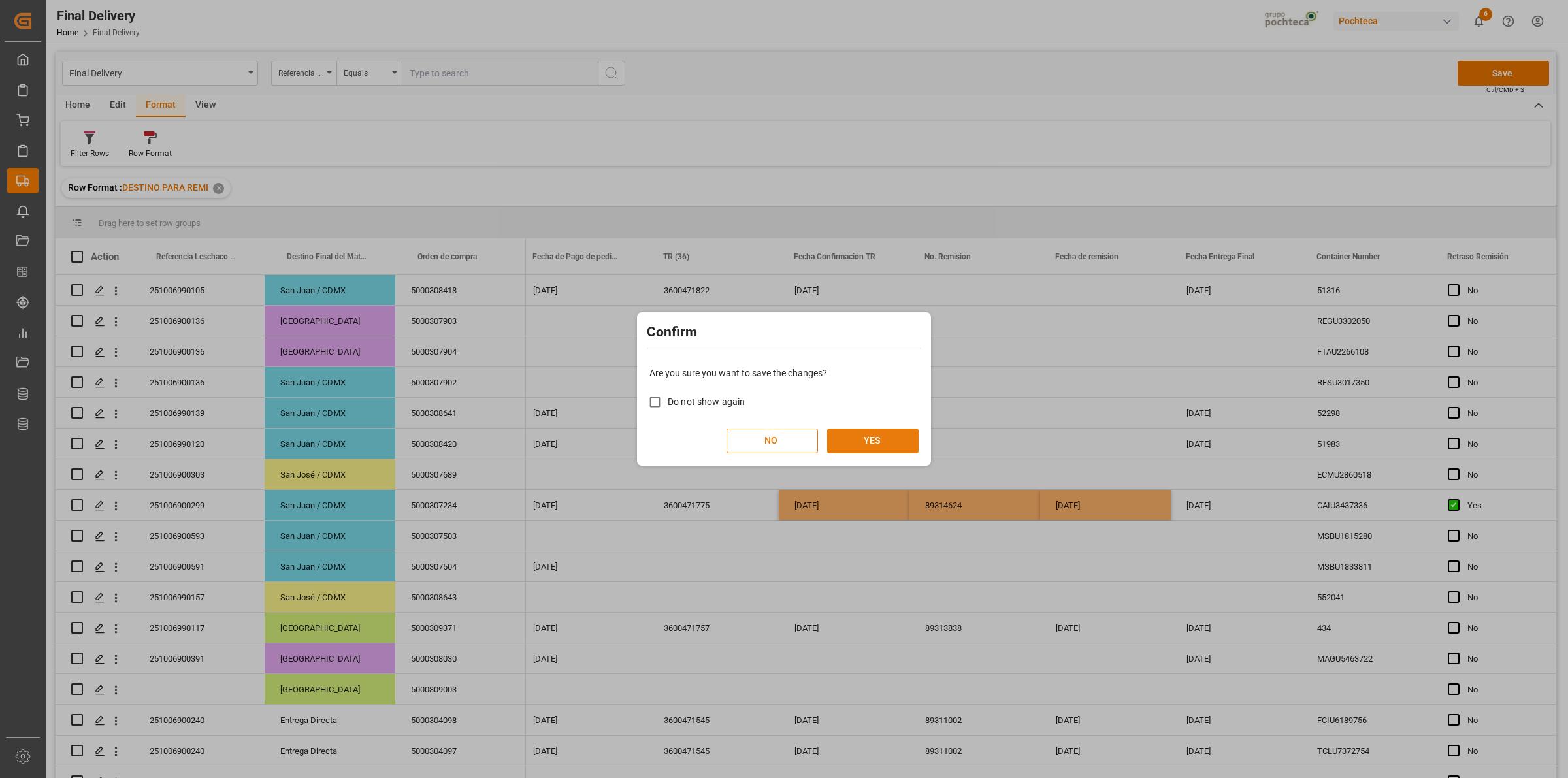
click at [896, 439] on button "YES" at bounding box center [873, 441] width 91 height 25
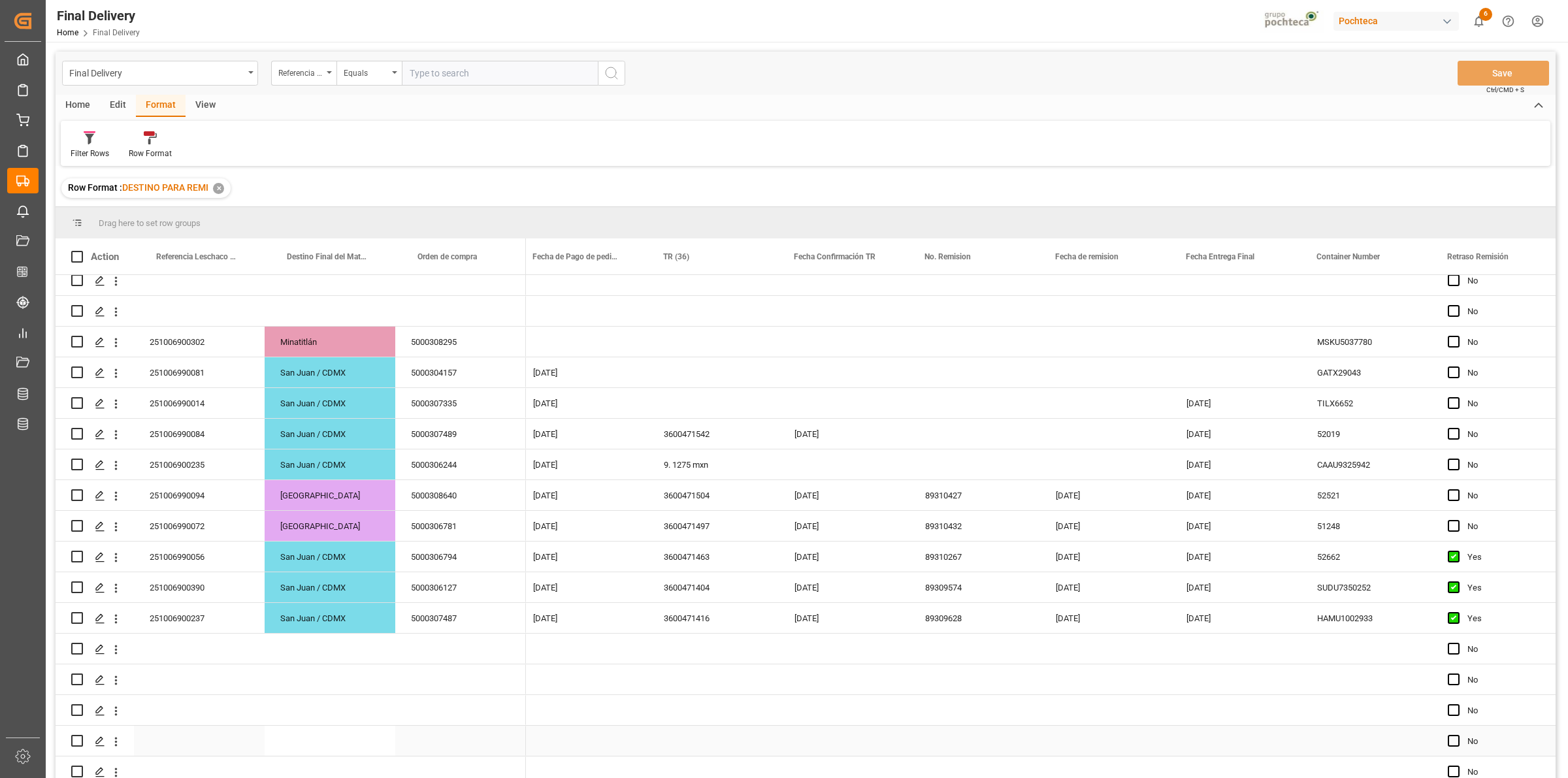
scroll to position [1361, 0]
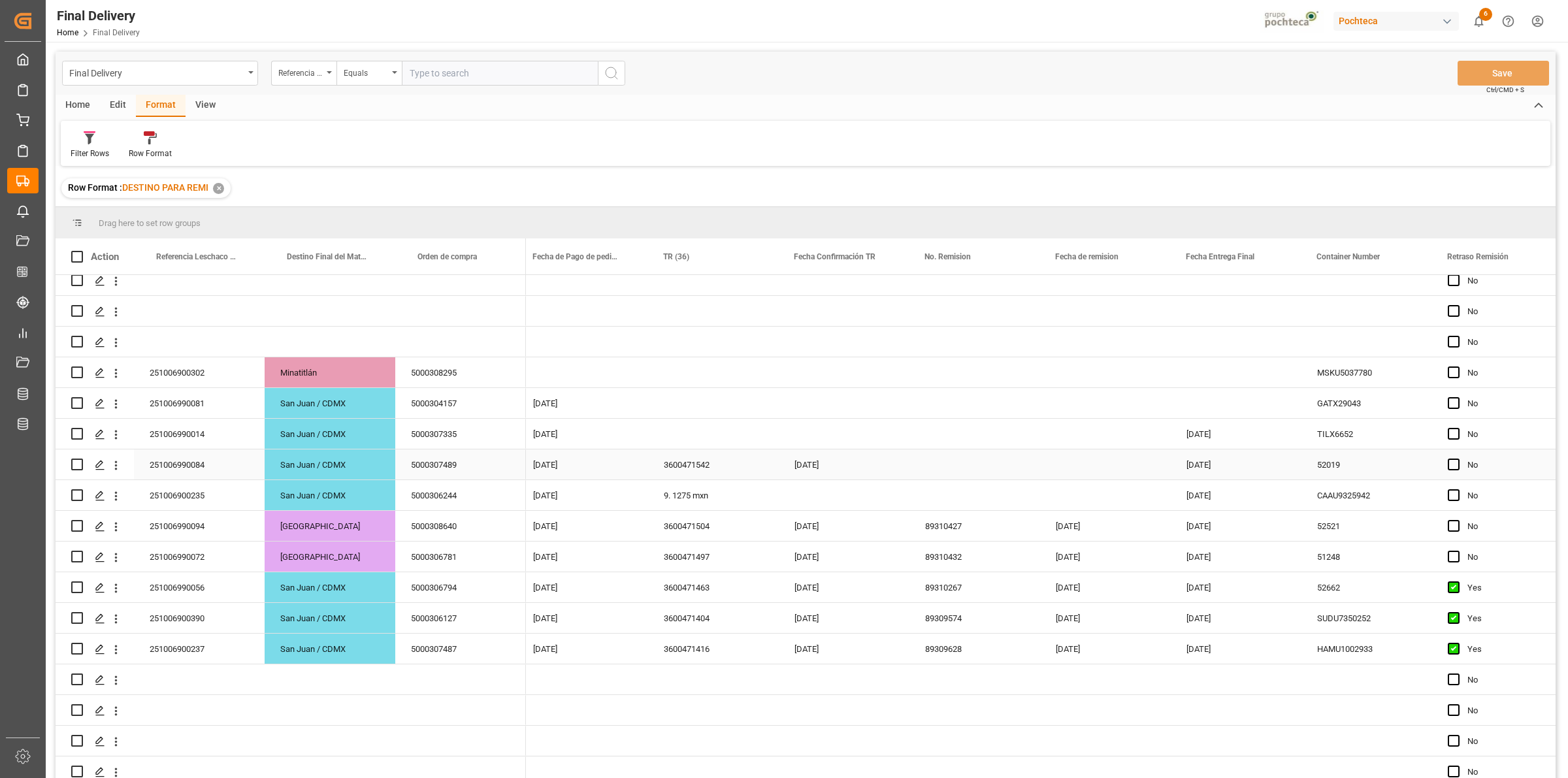
click at [194, 469] on div "251006990084" at bounding box center [199, 464] width 131 height 30
click at [184, 500] on div "251006900235" at bounding box center [199, 495] width 131 height 30
click at [675, 495] on div "9. 1275 mxn" at bounding box center [713, 495] width 131 height 30
click at [1183, 495] on div "[DATE]" at bounding box center [1236, 495] width 131 height 30
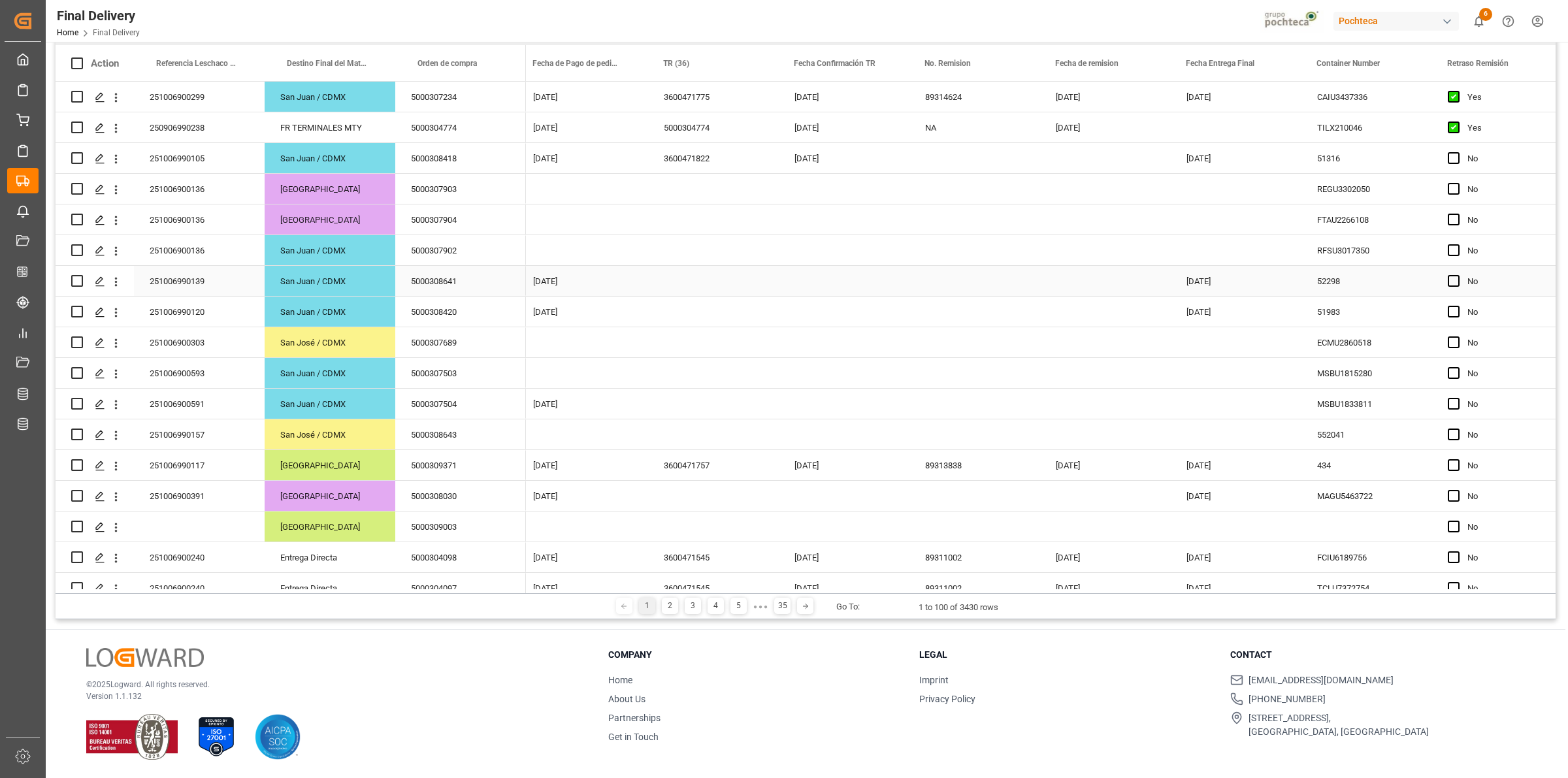
scroll to position [0, 0]
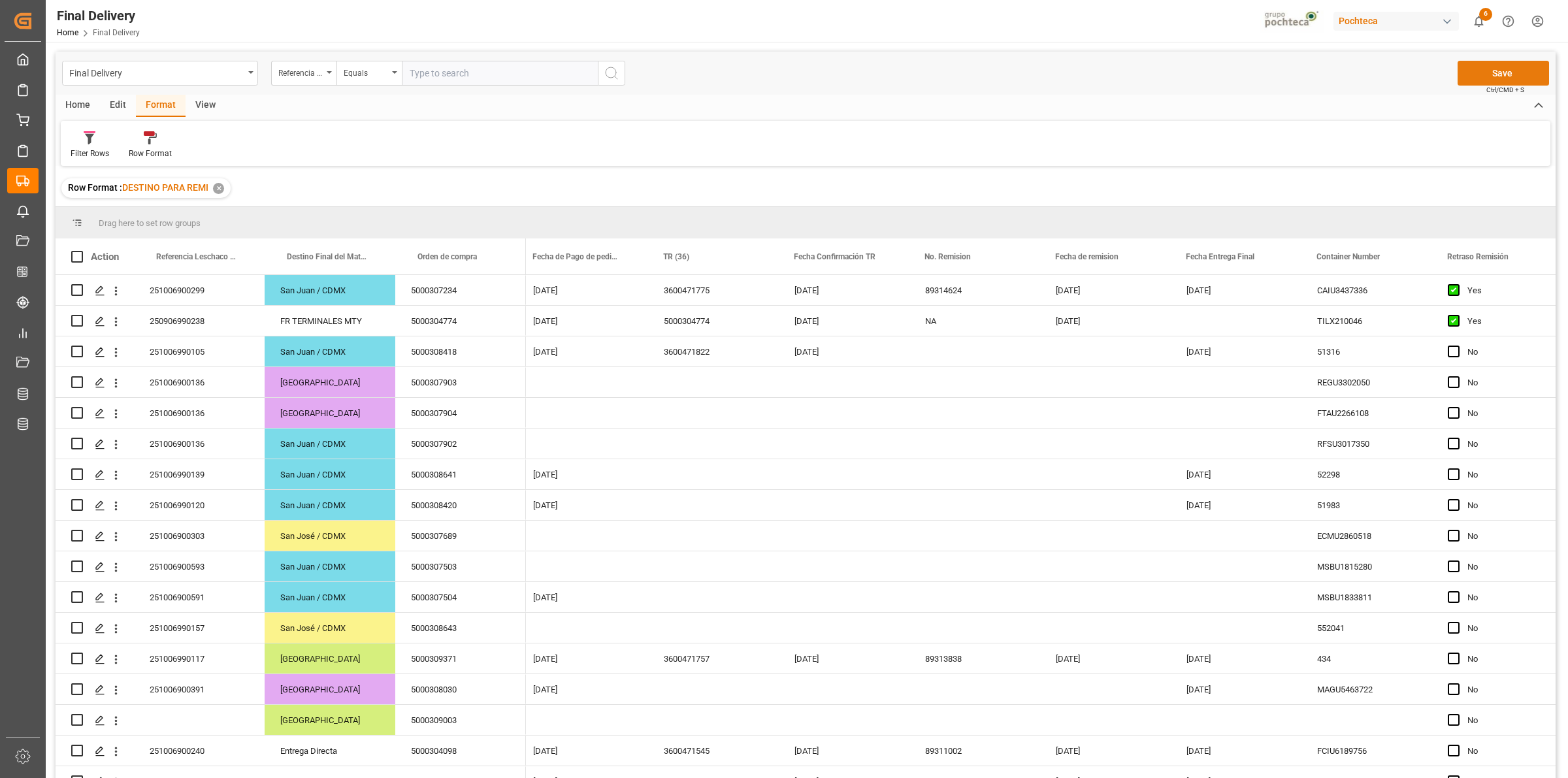
click at [1491, 69] on button "Save" at bounding box center [1503, 73] width 91 height 25
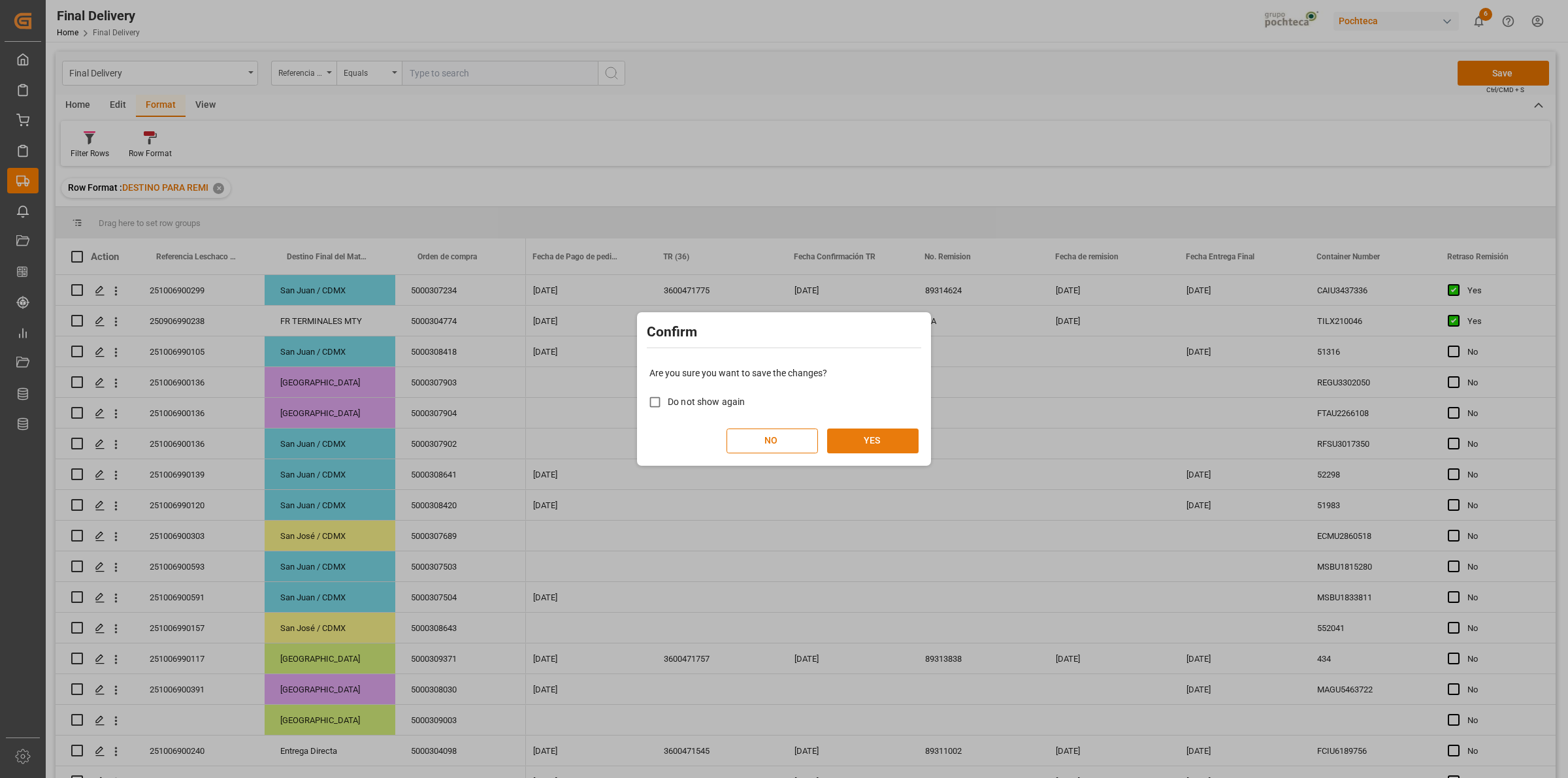
click at [887, 435] on button "YES" at bounding box center [873, 441] width 91 height 25
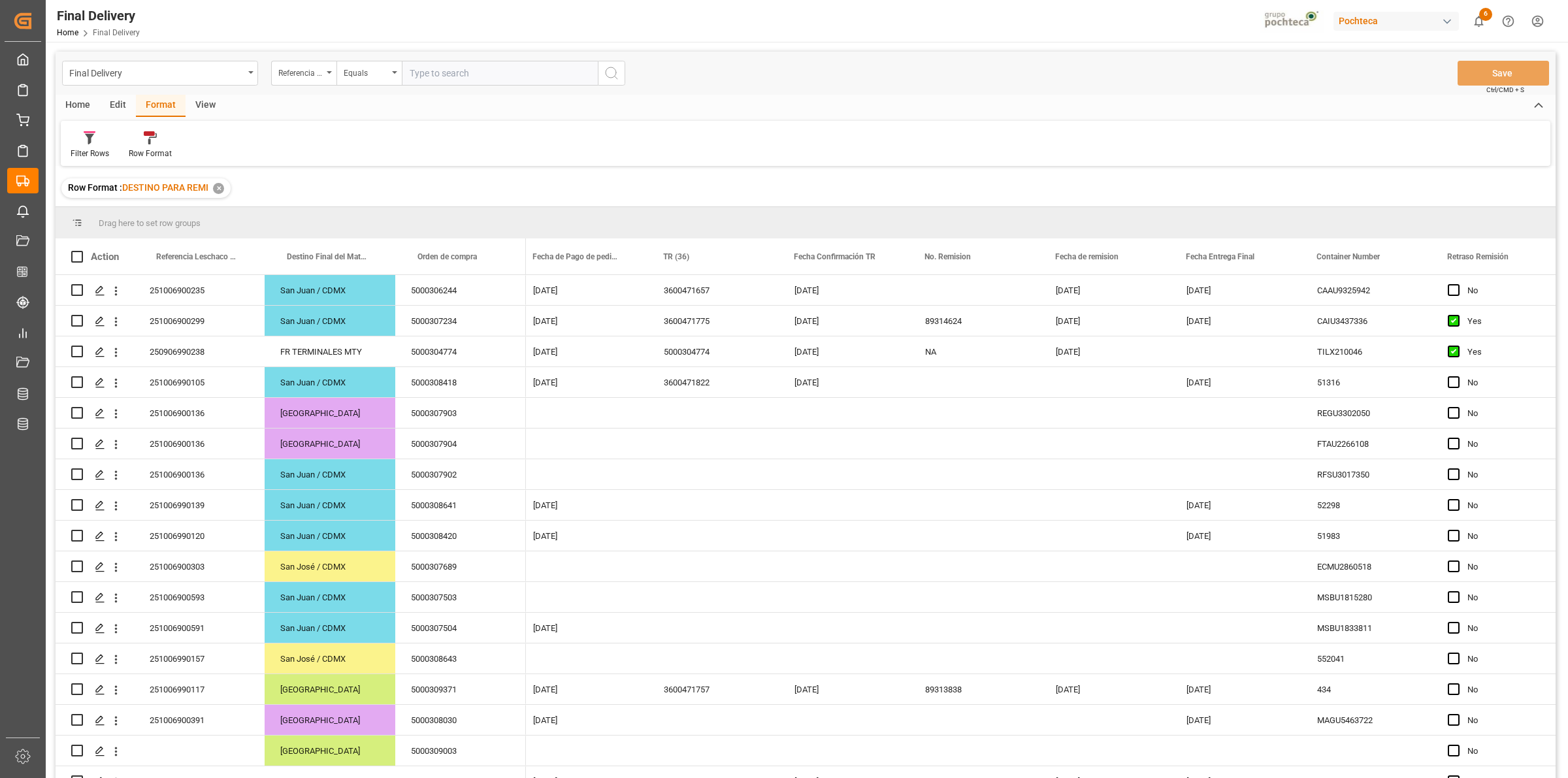
click at [787, 181] on div "Row Format : DESTINO PARA REMI ✕" at bounding box center [805, 188] width 1501 height 37
click at [1279, 253] on span at bounding box center [1279, 256] width 11 height 11
click at [1354, 259] on span "filter" at bounding box center [1353, 258] width 11 height 11
click at [1367, 294] on div "Equals" at bounding box center [1333, 294] width 110 height 10
click at [1321, 378] on div "In range" at bounding box center [1339, 378] width 128 height 21
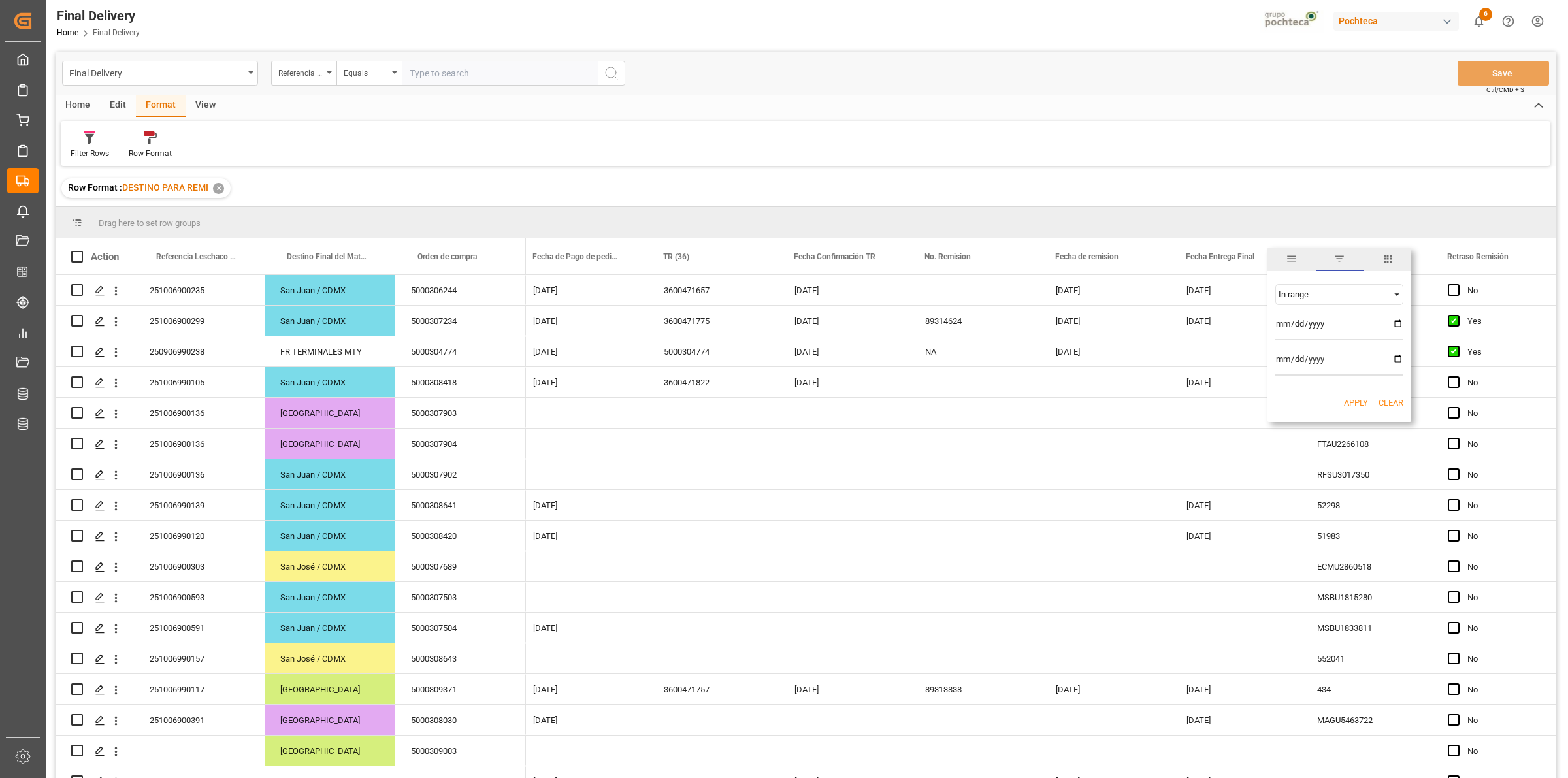
click at [1399, 325] on input "date" at bounding box center [1339, 328] width 128 height 26
type input "[DATE]"
click at [1401, 358] on input "date" at bounding box center [1339, 363] width 128 height 26
type input "[DATE]"
click at [1355, 407] on button "Apply" at bounding box center [1357, 403] width 25 height 13
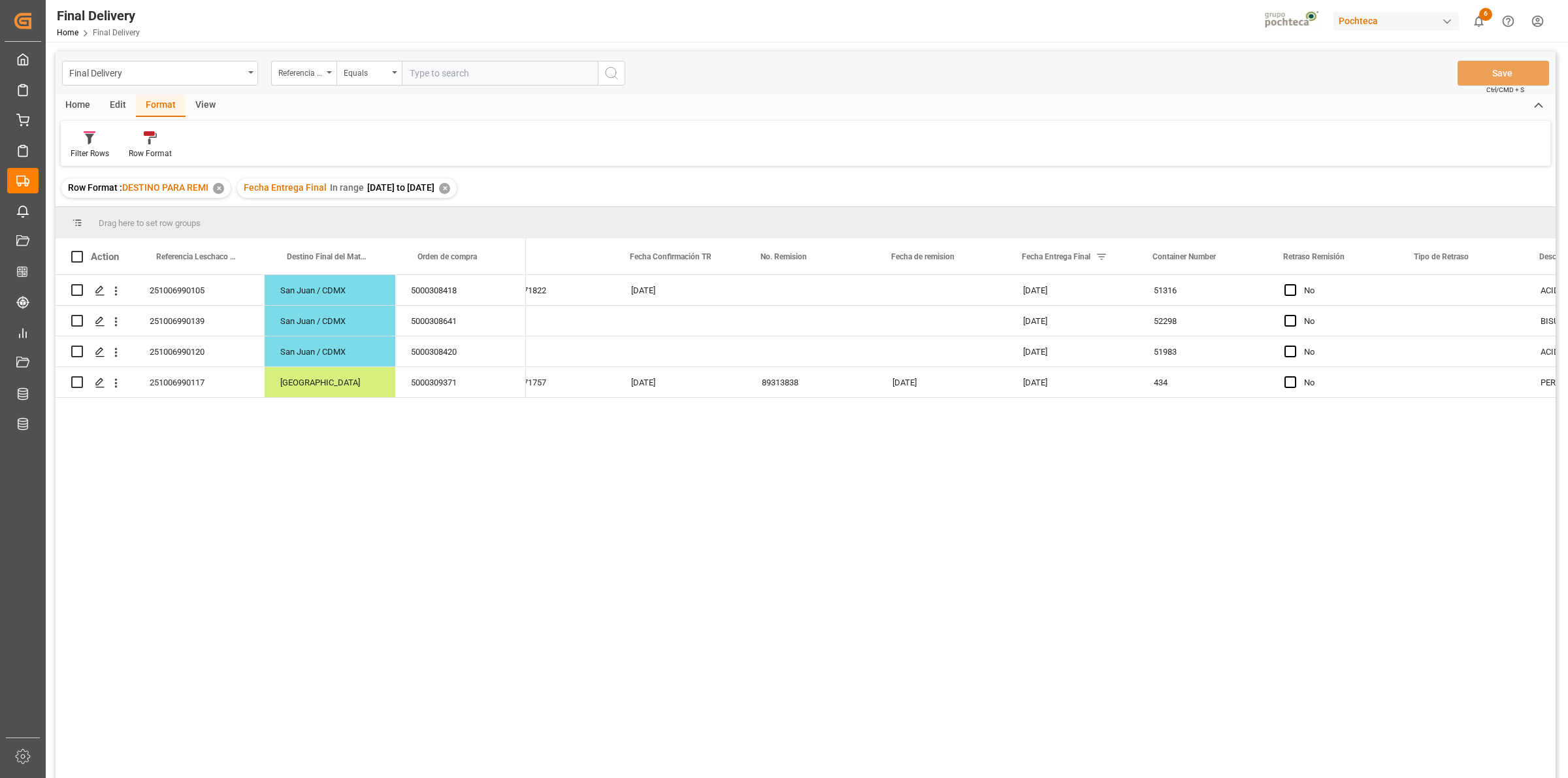
scroll to position [0, 306]
click at [190, 344] on div "251006990120" at bounding box center [199, 351] width 131 height 30
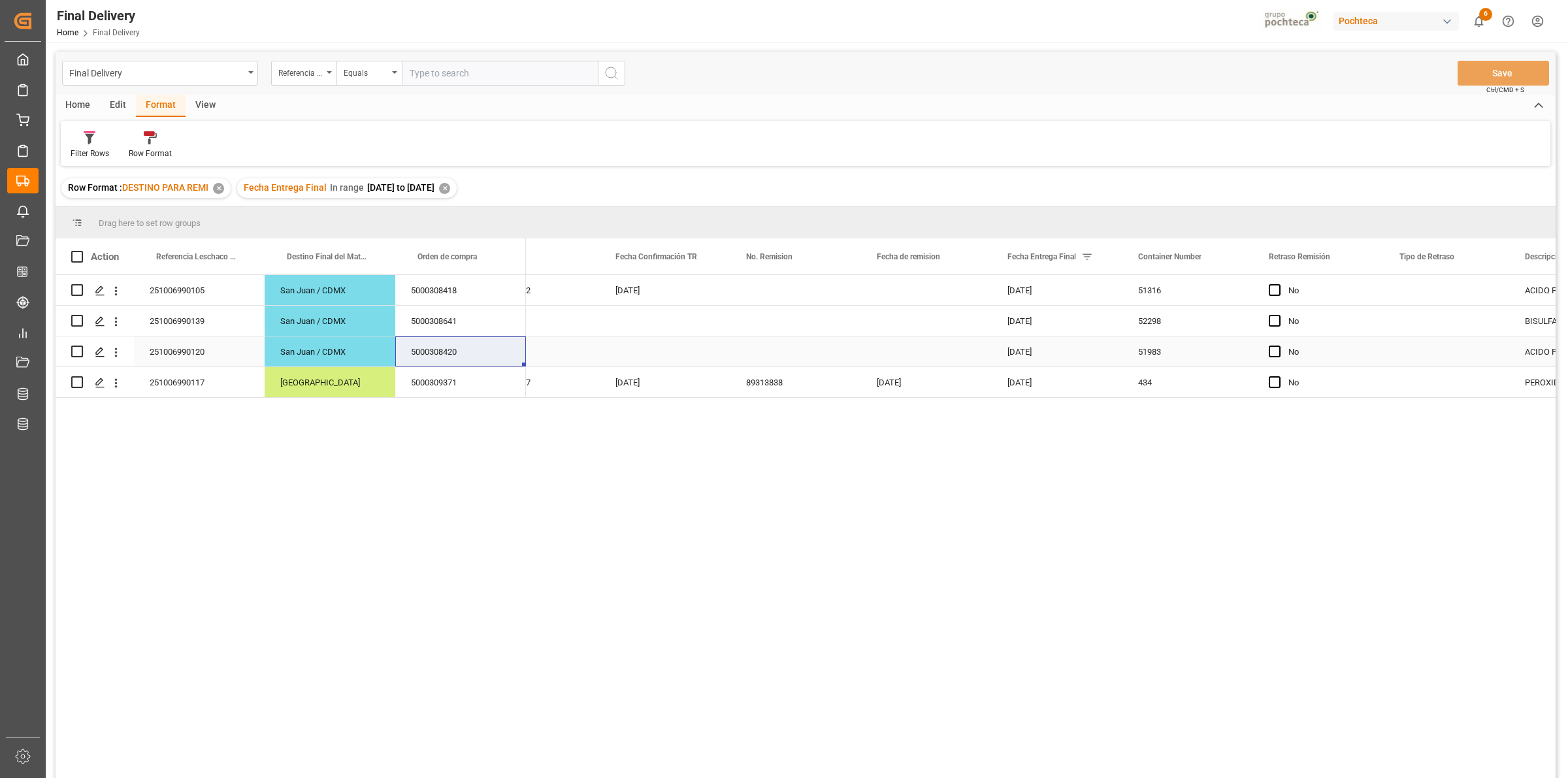
click at [652, 353] on div "Press SPACE to select this row." at bounding box center [664, 351] width 131 height 30
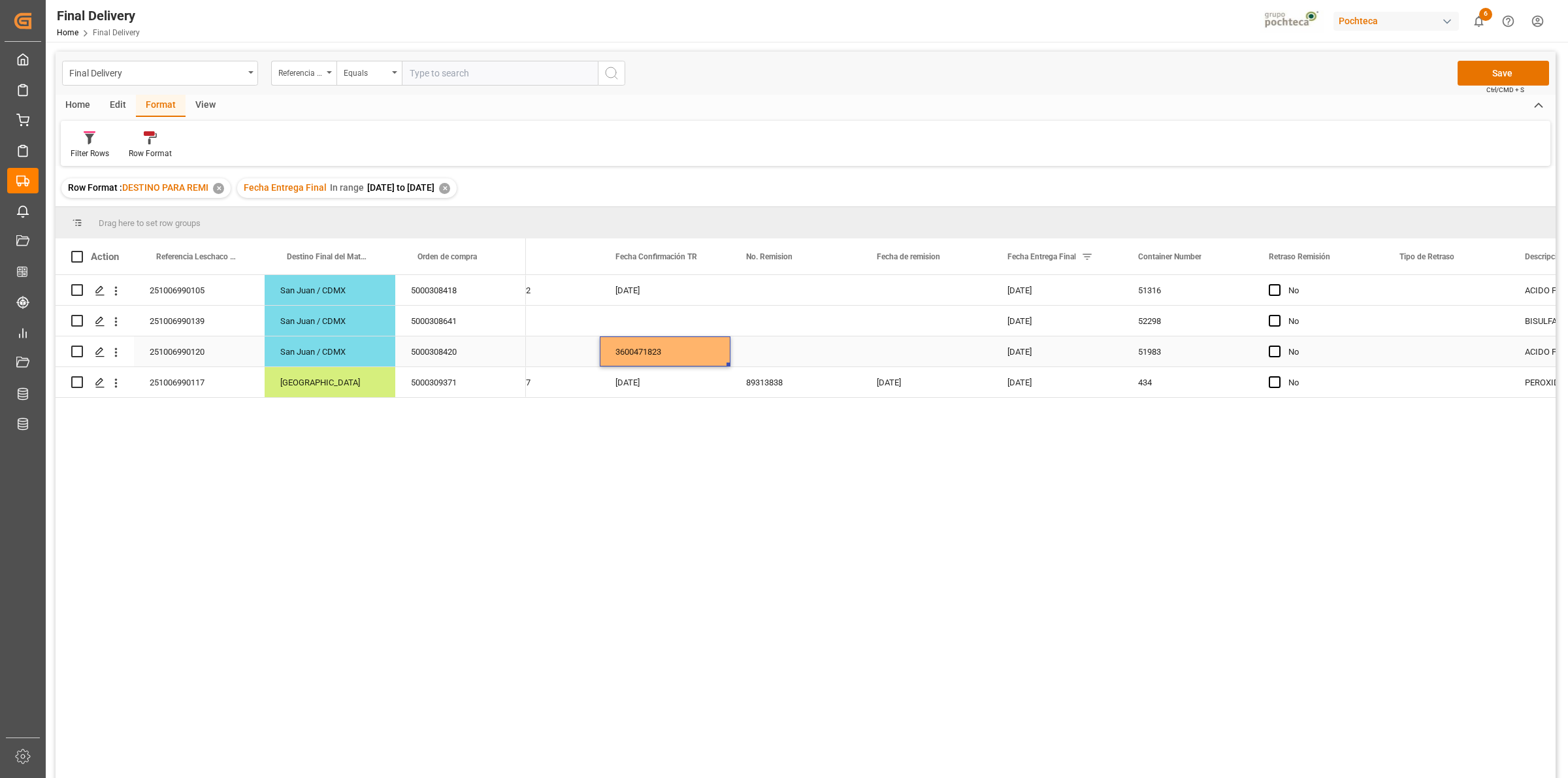
scroll to position [0, 261]
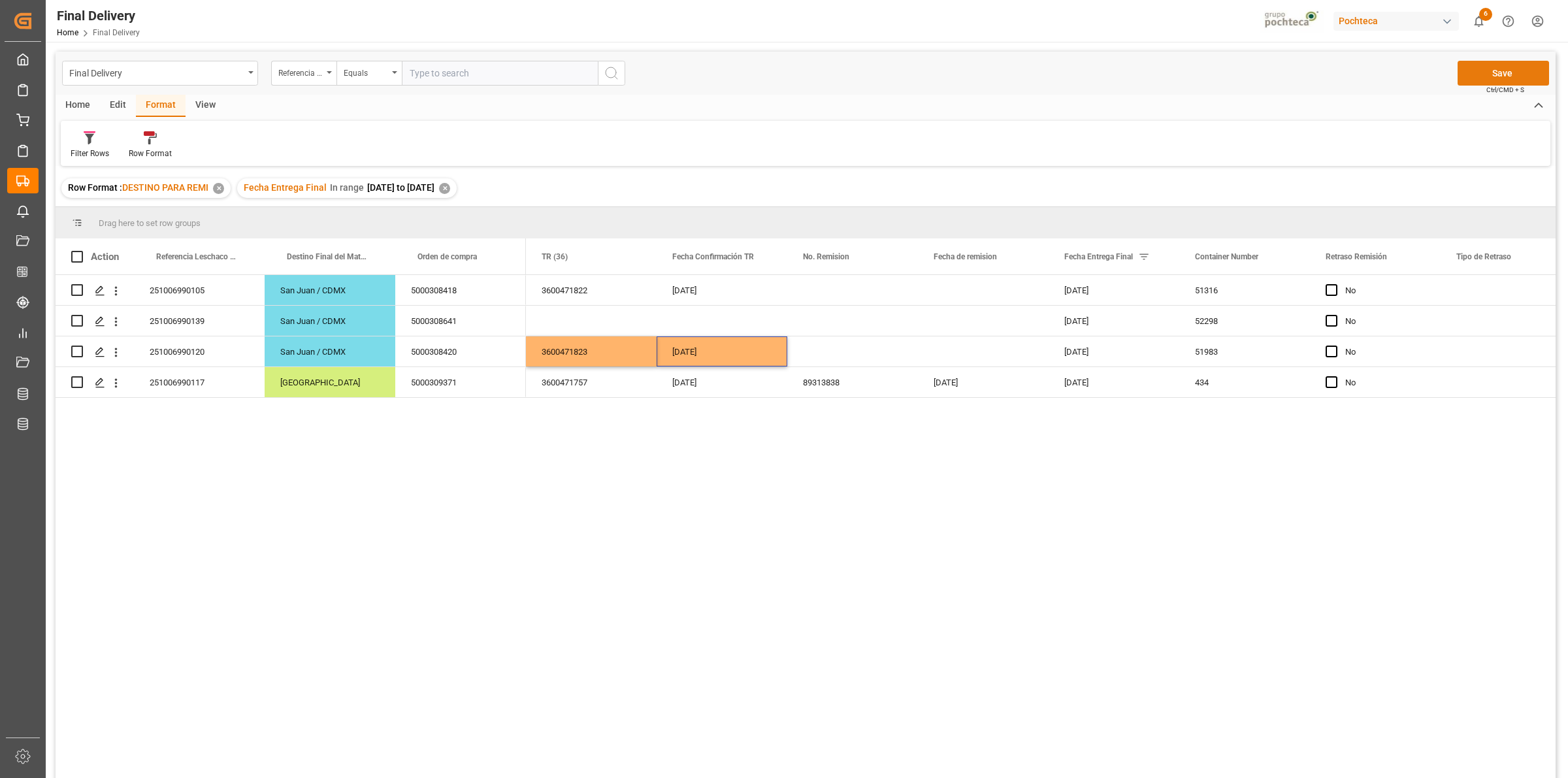
click at [1491, 72] on button "Save" at bounding box center [1503, 73] width 91 height 25
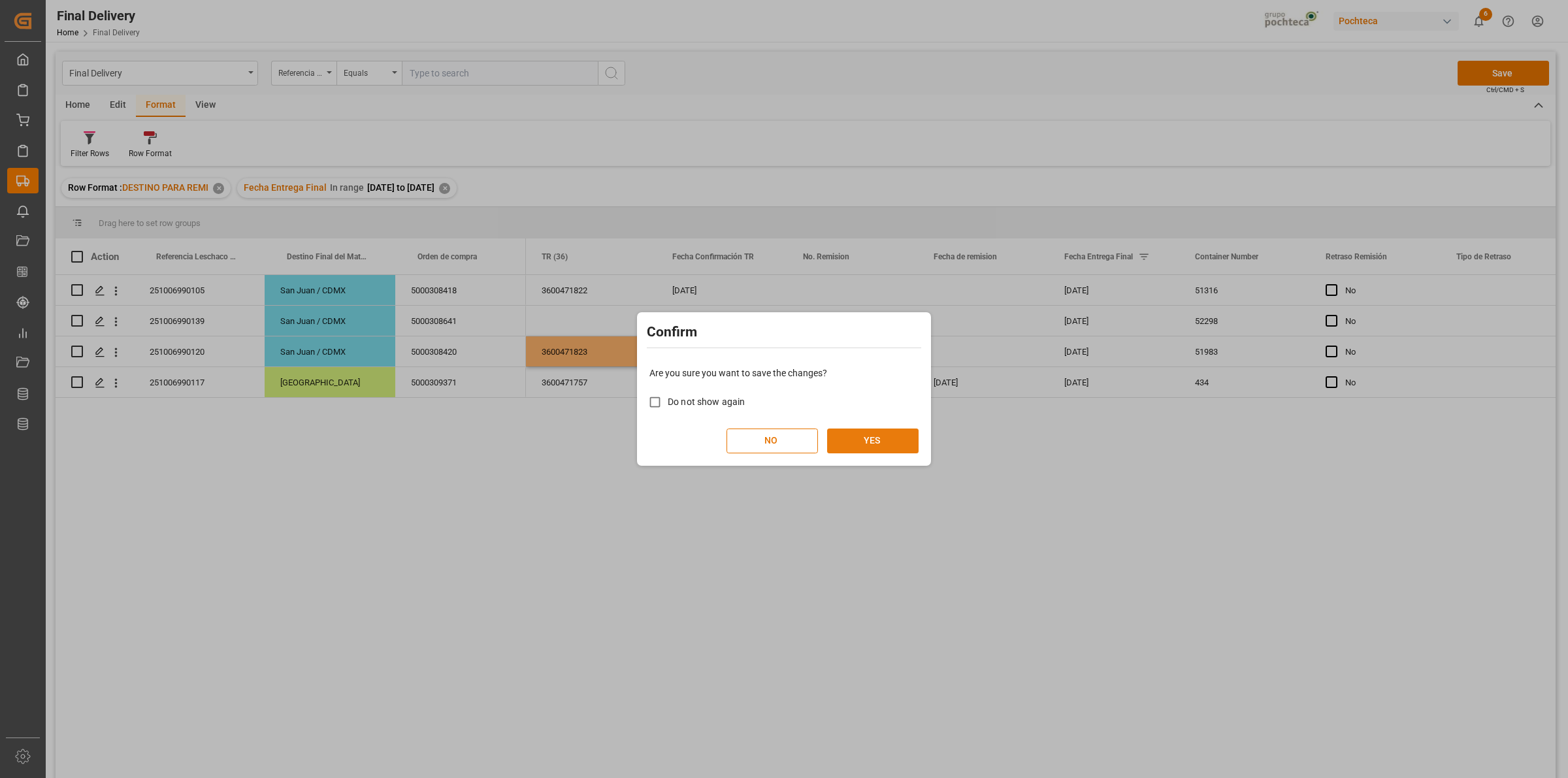
click at [912, 433] on button "YES" at bounding box center [873, 441] width 91 height 25
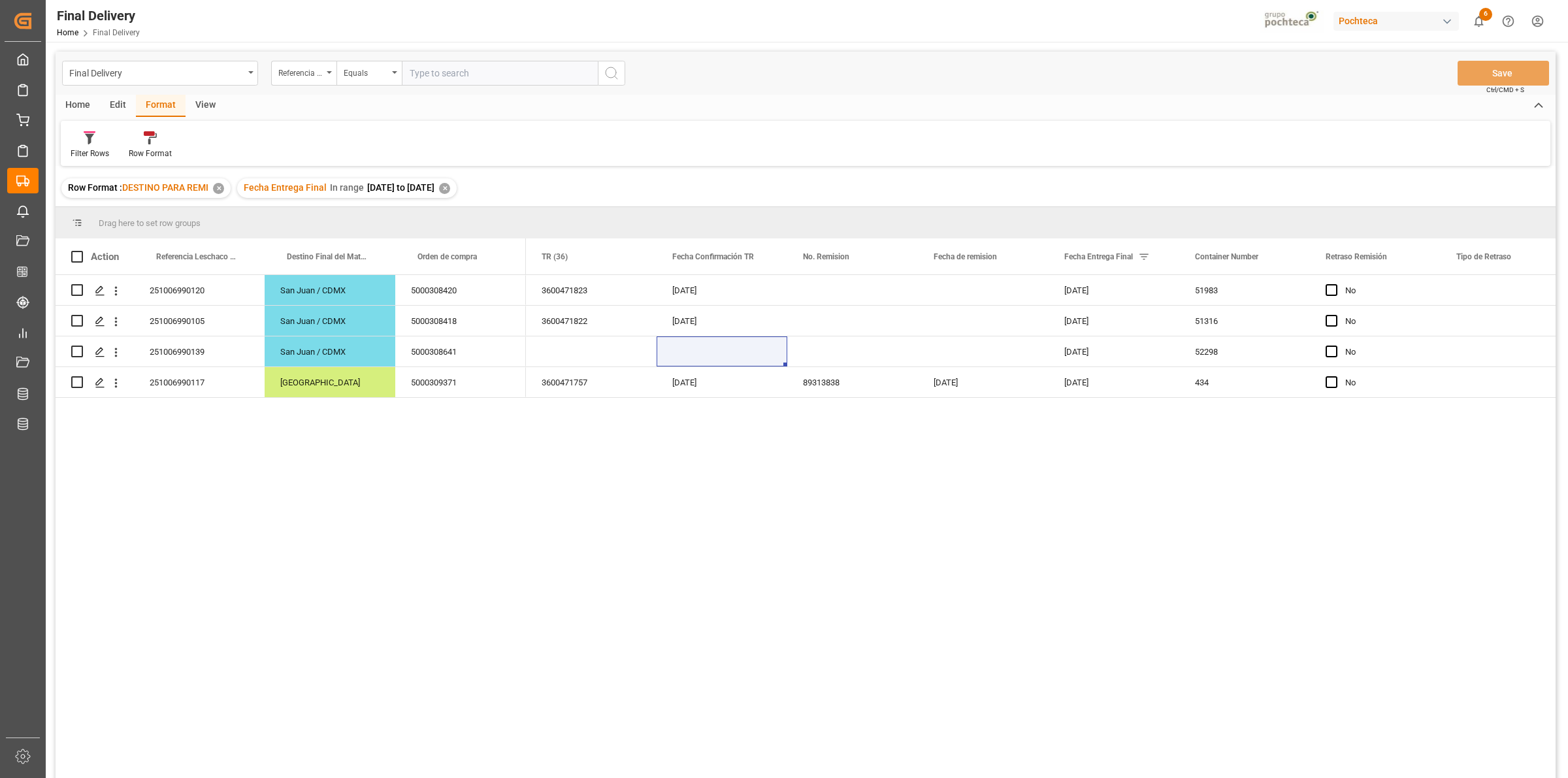
click at [754, 527] on div "Delivered [DATE] 3600471823 [DATE] [DATE] 51983 No ACIDO FOSFORICO 85% TOT 1632…" at bounding box center [1040, 531] width 1030 height 512
click at [464, 359] on div "5000308641" at bounding box center [460, 351] width 131 height 30
